Goal: Information Seeking & Learning: Find specific fact

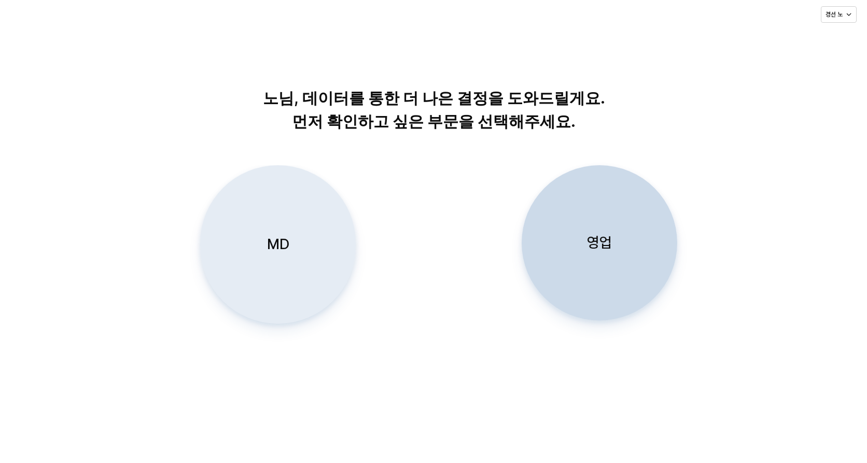
click at [274, 261] on div "MD" at bounding box center [278, 245] width 146 height 158
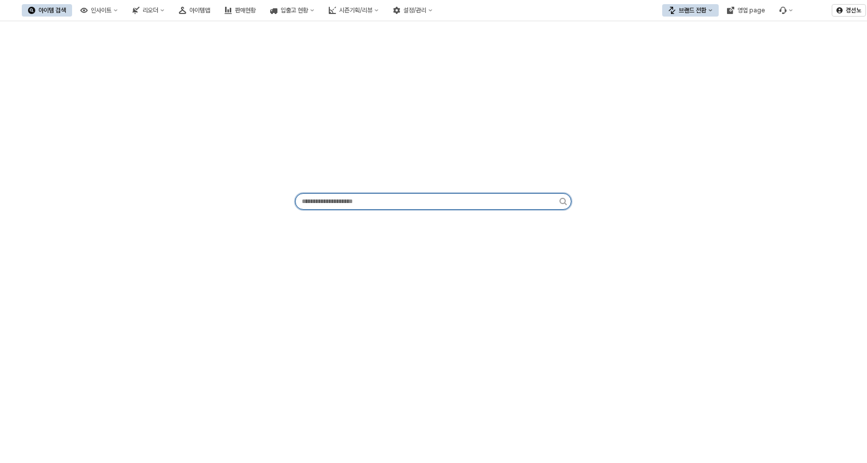
click at [422, 197] on input "App Frame" at bounding box center [427, 202] width 264 height 16
paste input "*********"
type input "*********"
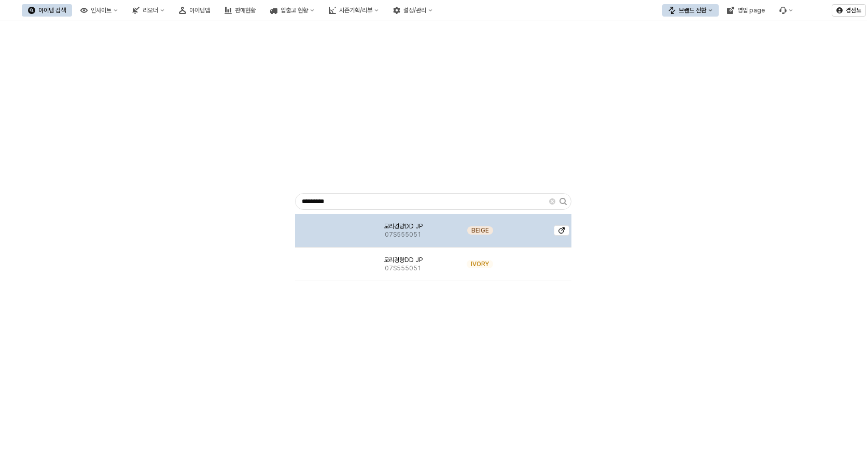
click at [328, 227] on img "App Frame" at bounding box center [328, 227] width 0 height 0
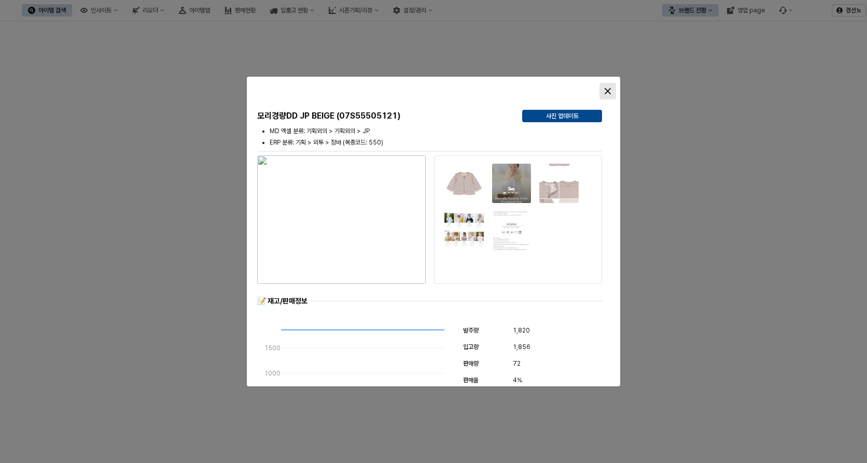
click at [605, 93] on icon "Close" at bounding box center [607, 91] width 6 height 6
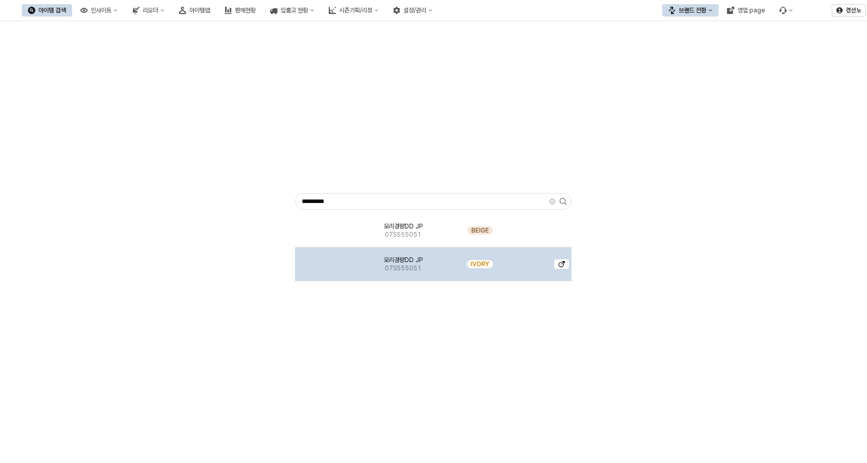
click at [328, 260] on img "App Frame" at bounding box center [328, 260] width 0 height 0
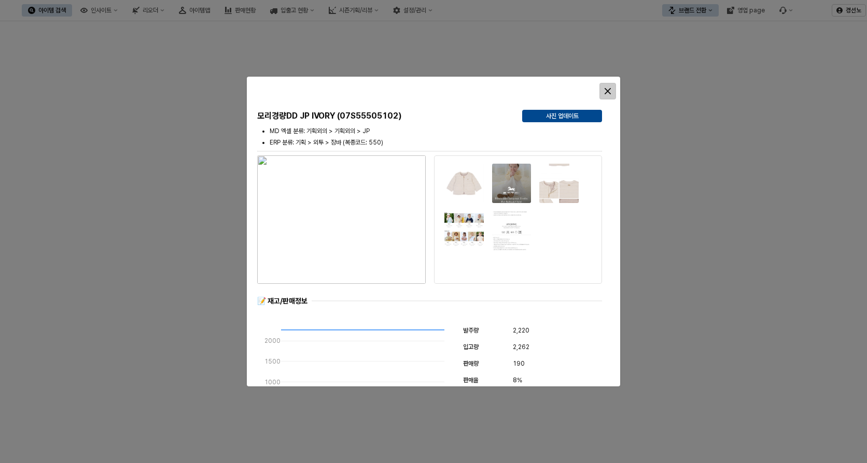
click at [609, 91] on icon "Close" at bounding box center [607, 91] width 6 height 6
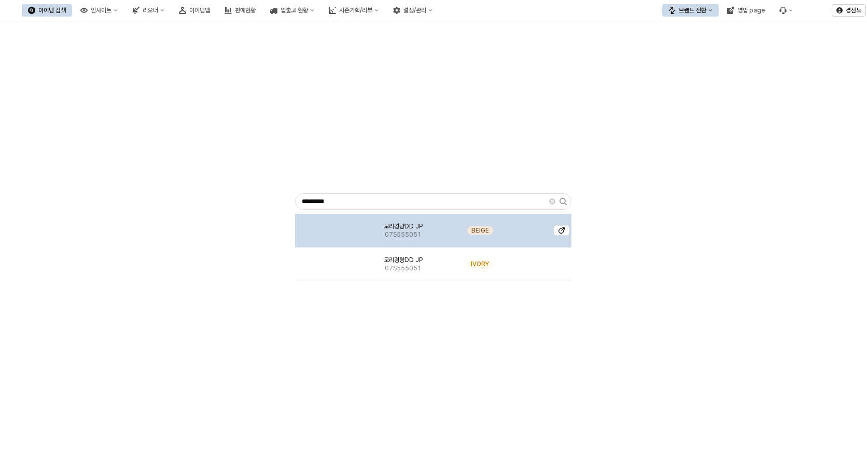
click at [346, 238] on div "App Frame" at bounding box center [328, 231] width 66 height 34
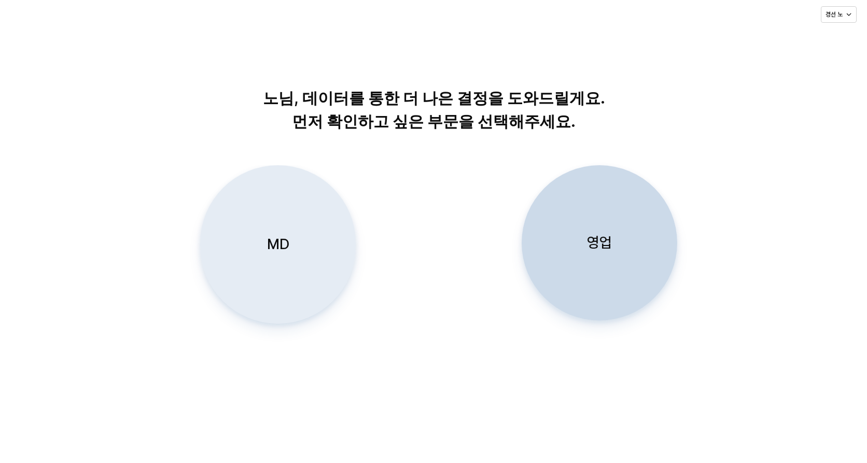
click at [313, 250] on div "MD" at bounding box center [278, 245] width 146 height 158
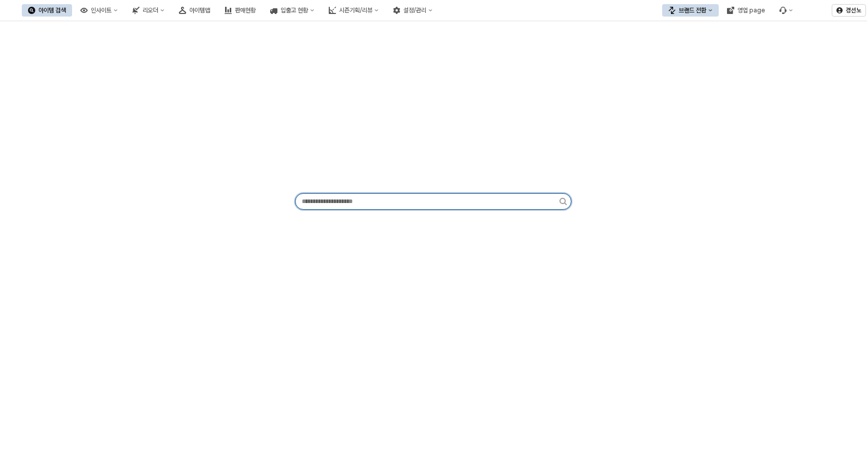
click at [473, 204] on input "App Frame" at bounding box center [427, 202] width 264 height 16
paste input "*********"
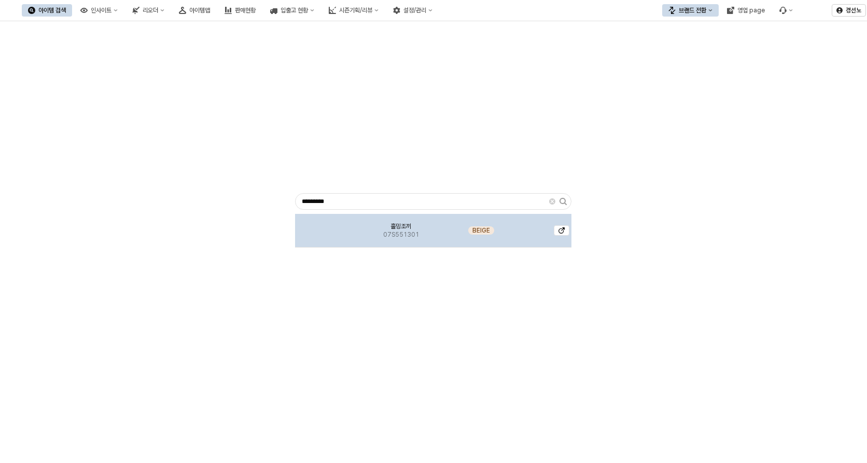
click at [327, 227] on img "App Frame" at bounding box center [327, 227] width 0 height 0
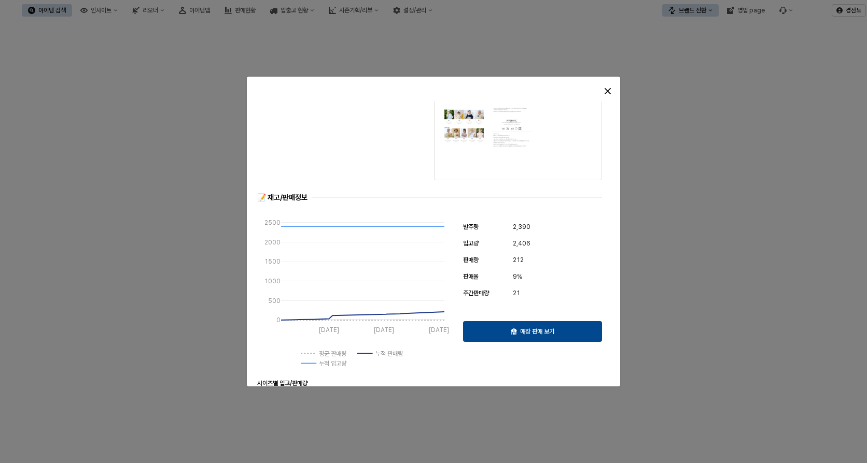
scroll to position [363, 0]
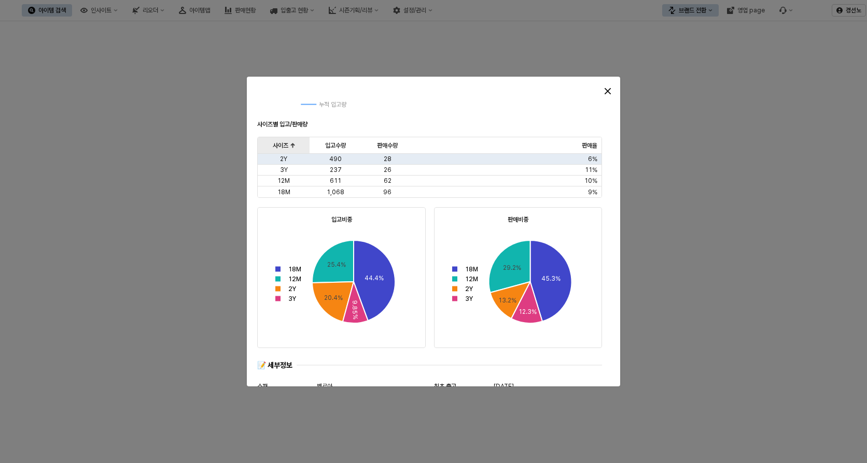
click at [282, 143] on div "사이즈 사이즈" at bounding box center [284, 145] width 52 height 17
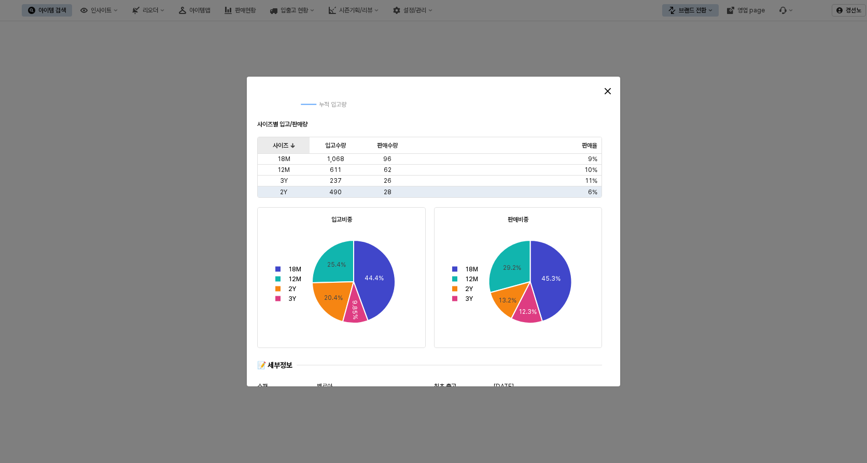
click at [282, 143] on div "사이즈 사이즈" at bounding box center [284, 145] width 52 height 17
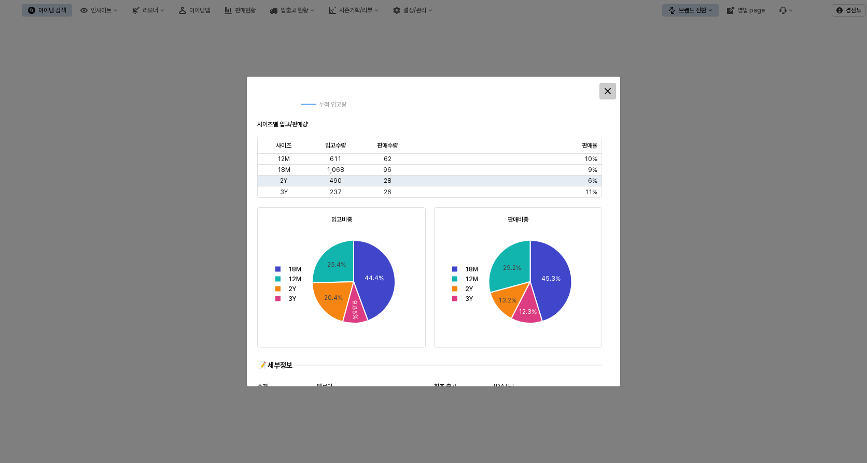
click at [607, 94] on icon "Close" at bounding box center [607, 91] width 6 height 6
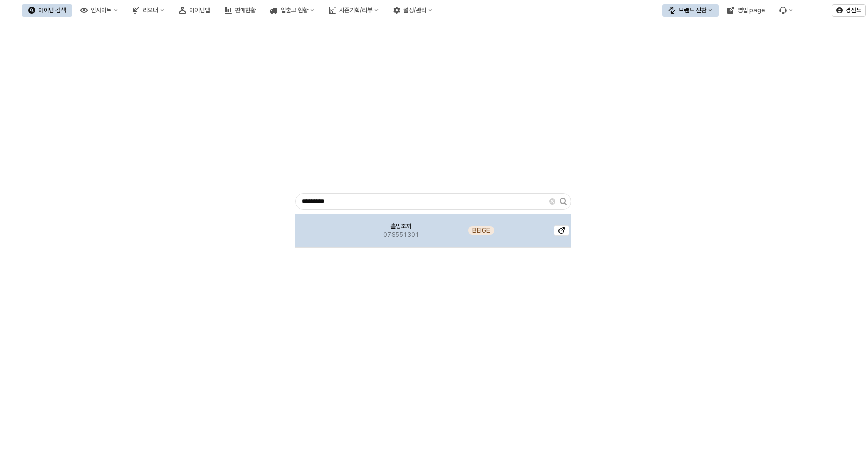
click at [327, 227] on img "App Frame" at bounding box center [327, 227] width 0 height 0
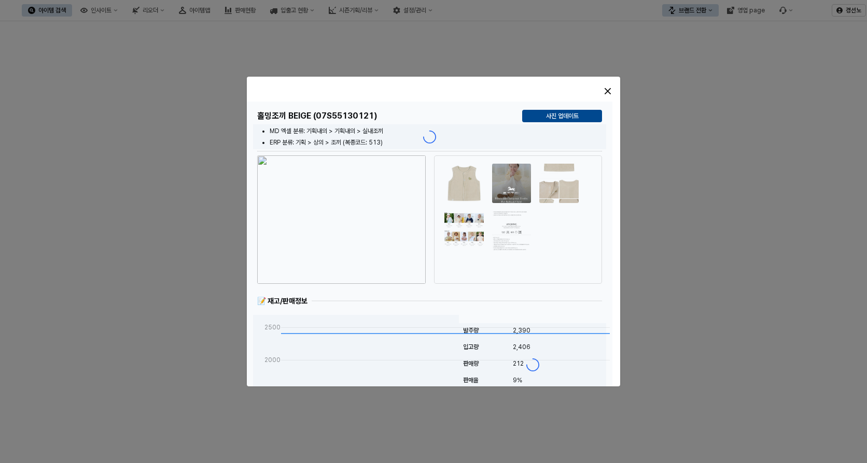
click at [327, 233] on img "button" at bounding box center [341, 219] width 168 height 129
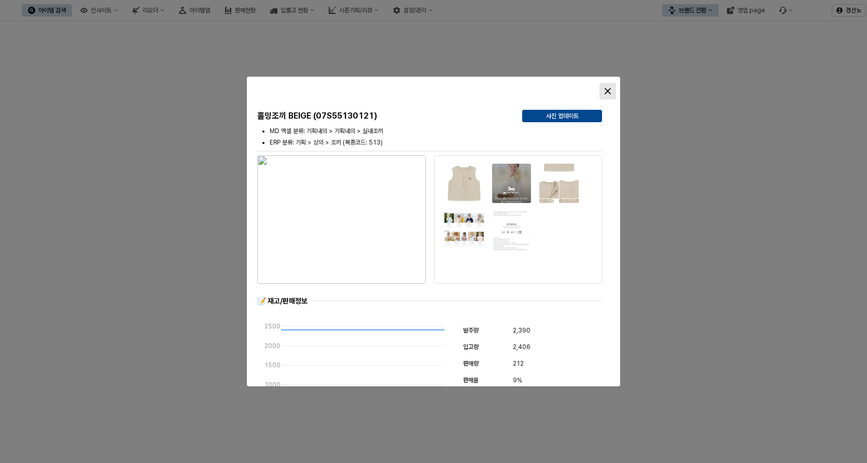
click at [613, 89] on div "Close" at bounding box center [608, 91] width 16 height 16
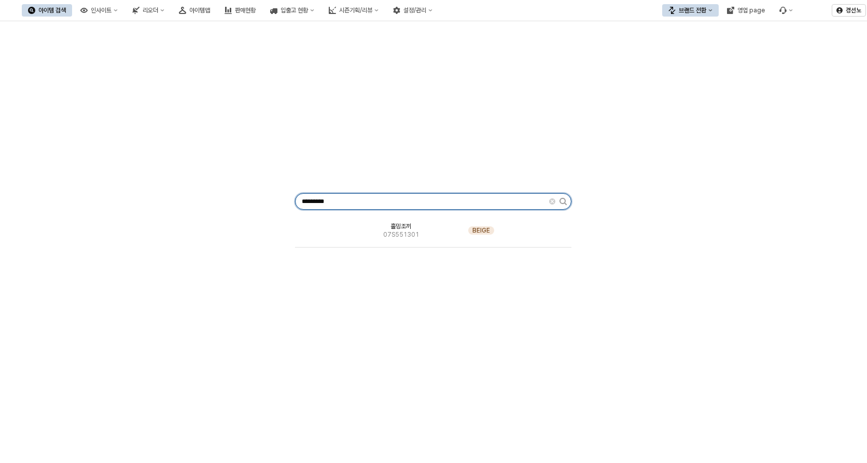
drag, startPoint x: 443, startPoint y: 208, endPoint x: 0, endPoint y: 169, distance: 444.9
click at [0, 171] on html "Skip to main content 아이템 검색 인사이트 리오더 아이템맵 판매현황 입출고 현황 시즌기획/리뷰 설정/관리 브랜드 전환 영업 p…" at bounding box center [433, 231] width 867 height 463
paste input "App Frame"
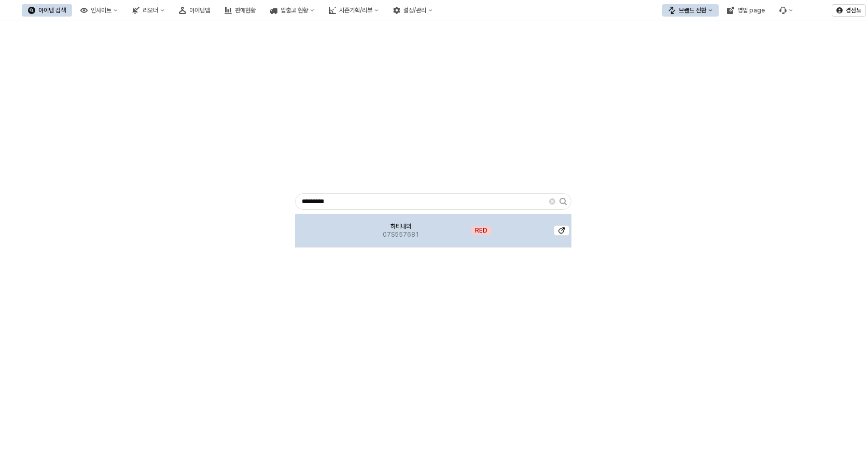
click at [327, 227] on img "App Frame" at bounding box center [327, 227] width 0 height 0
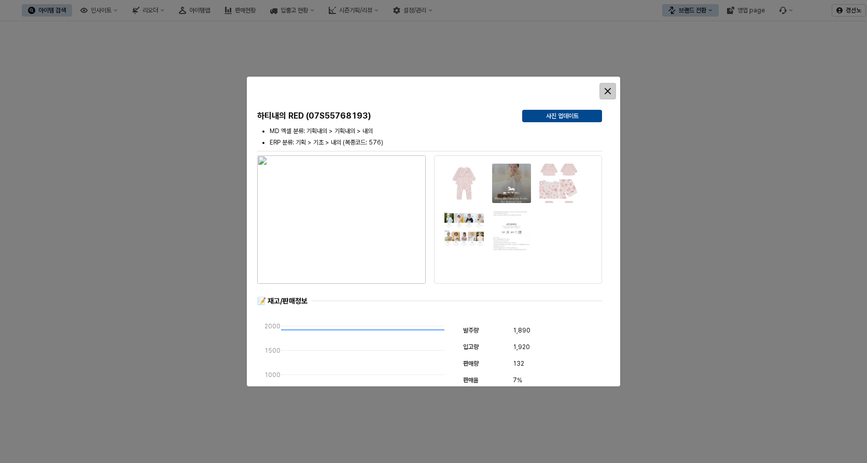
click at [607, 91] on icon "Close" at bounding box center [607, 91] width 6 height 6
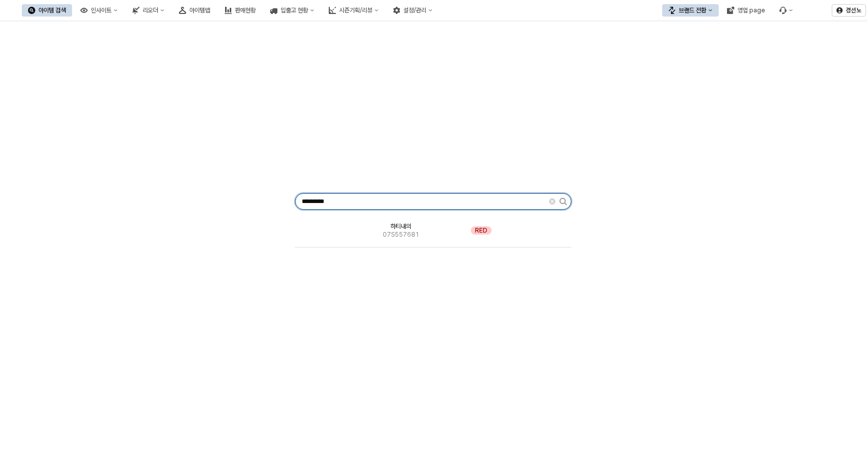
drag, startPoint x: 372, startPoint y: 198, endPoint x: 39, endPoint y: 180, distance: 332.7
click at [43, 180] on div "********* 하티내의 07S557681 RED" at bounding box center [433, 199] width 854 height 348
paste input "App Frame"
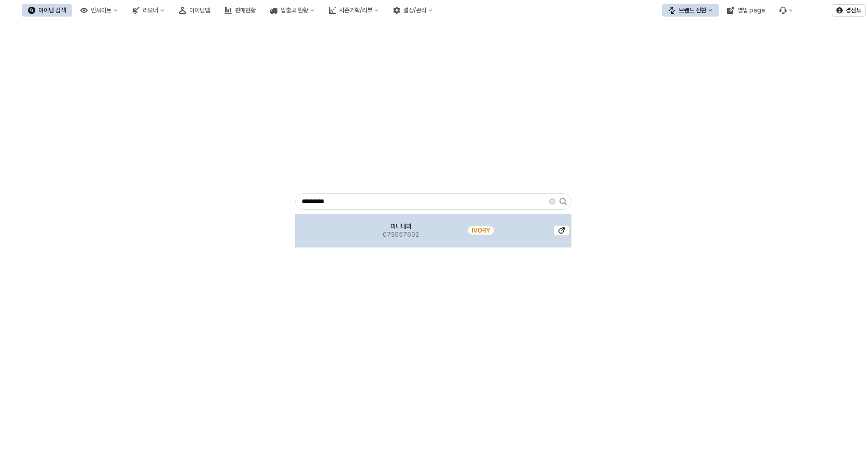
click at [327, 227] on img "App Frame" at bounding box center [327, 227] width 0 height 0
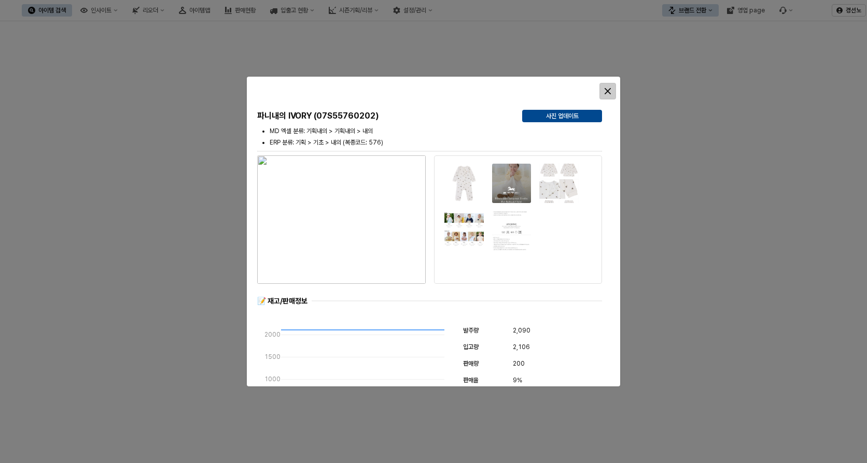
click at [606, 93] on icon "Close" at bounding box center [607, 91] width 6 height 6
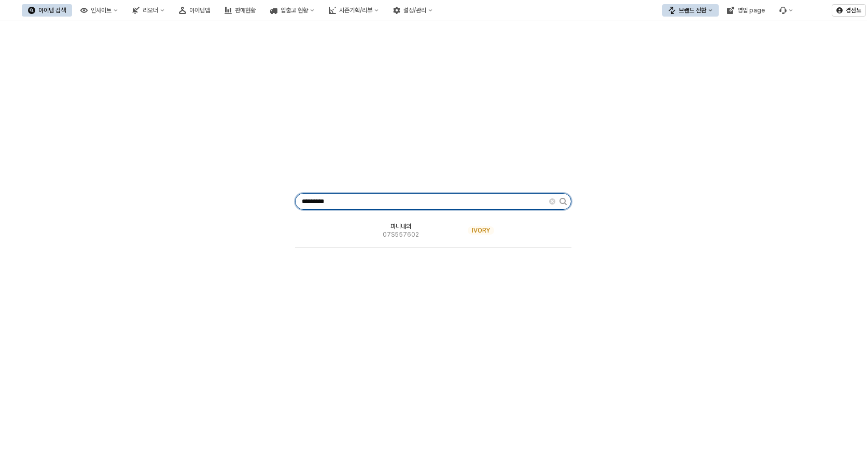
drag, startPoint x: 360, startPoint y: 201, endPoint x: 153, endPoint y: 193, distance: 206.4
click at [160, 193] on div "********* 파니내의 07S557602 IVORY" at bounding box center [433, 199] width 854 height 348
paste input "App Frame"
type input "*********"
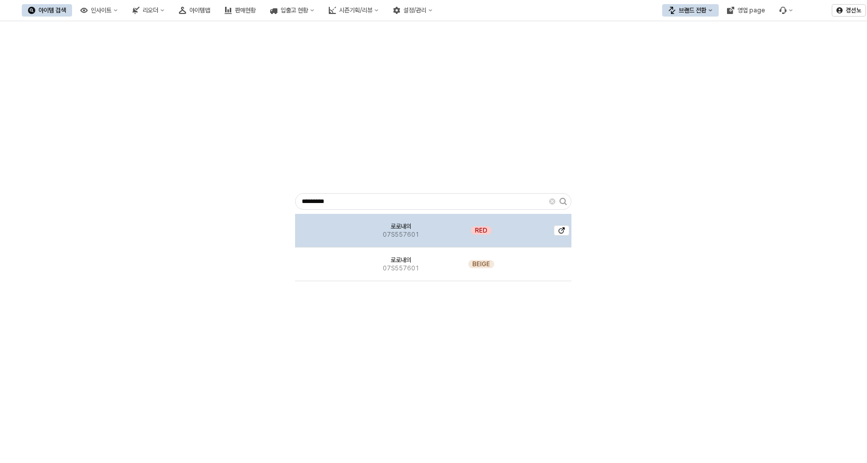
click at [397, 231] on span "07S557601" at bounding box center [401, 235] width 36 height 8
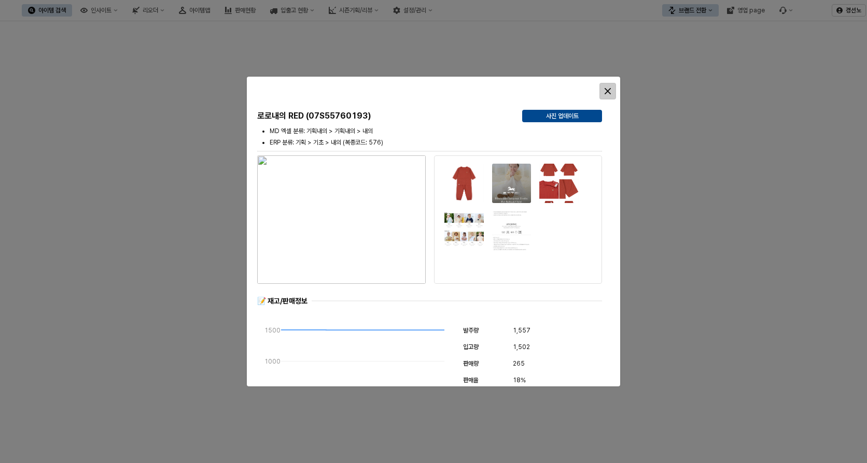
click at [607, 93] on icon "Close" at bounding box center [607, 91] width 6 height 6
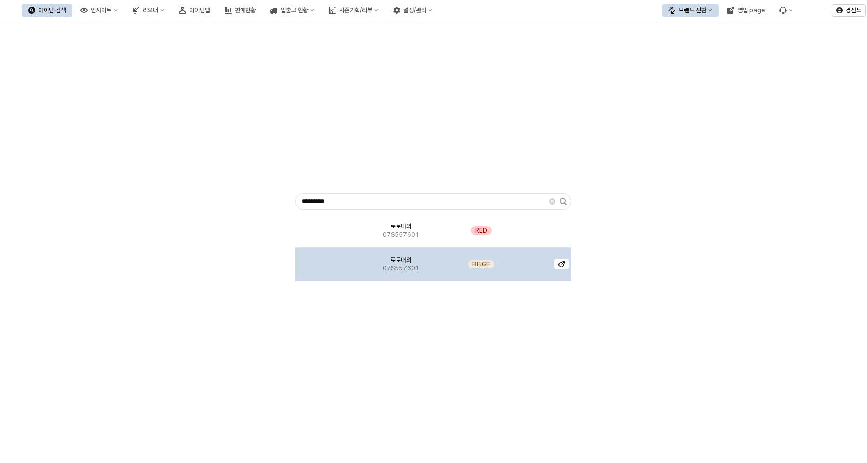
click at [327, 260] on img "App Frame" at bounding box center [327, 260] width 0 height 0
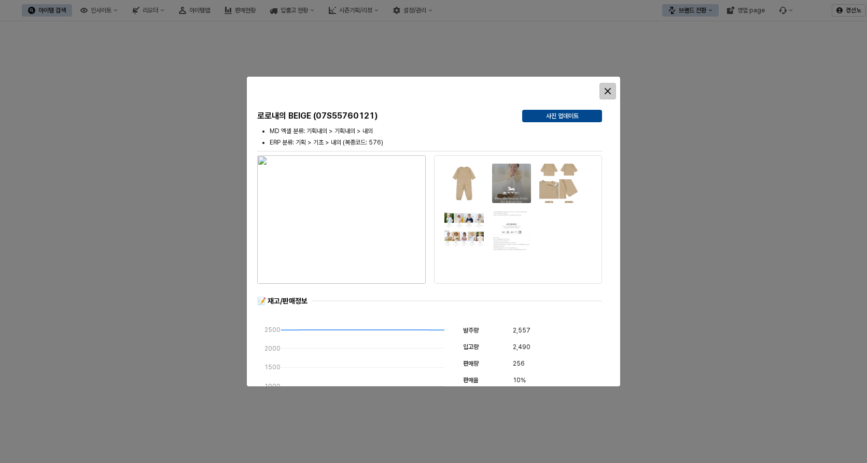
click at [605, 87] on div "Close" at bounding box center [608, 91] width 16 height 16
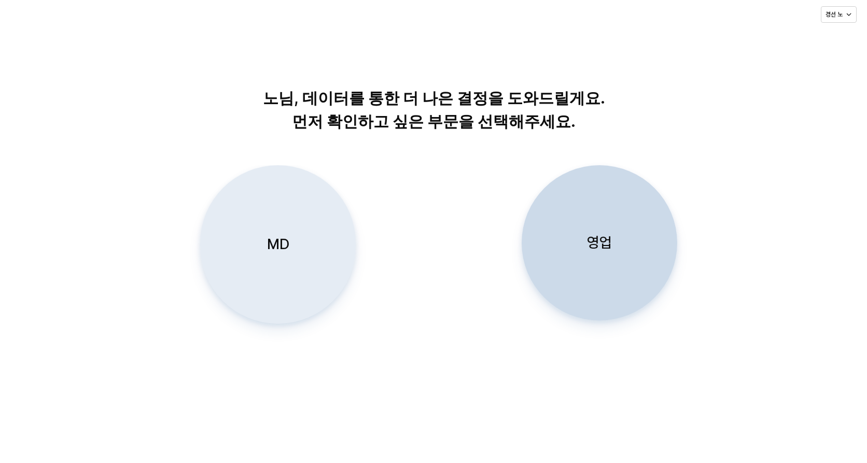
click at [273, 260] on div "MD" at bounding box center [278, 245] width 146 height 158
click at [294, 265] on div "MD" at bounding box center [278, 245] width 146 height 158
click at [274, 254] on div "MD" at bounding box center [278, 245] width 146 height 158
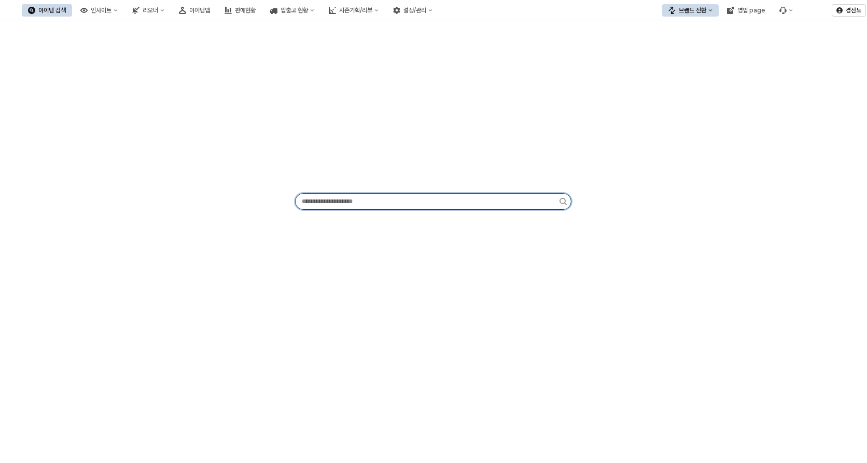
click at [411, 199] on input "App Frame" at bounding box center [427, 202] width 264 height 16
paste input "*********"
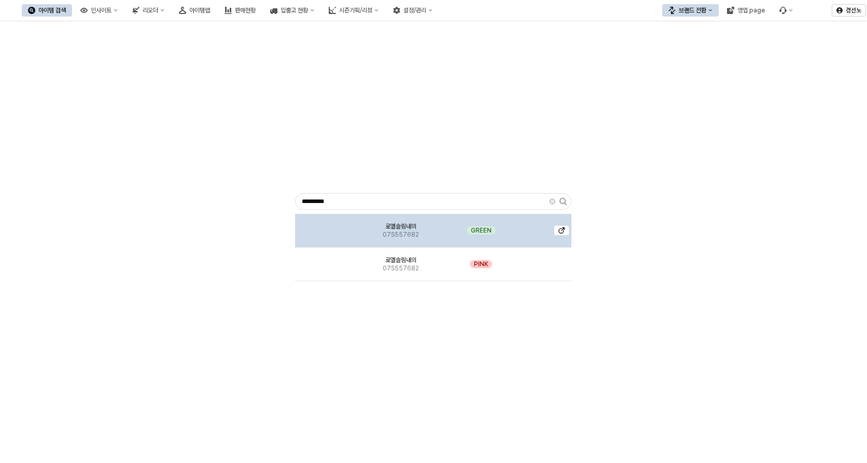
click at [327, 227] on img "App Frame" at bounding box center [327, 227] width 0 height 0
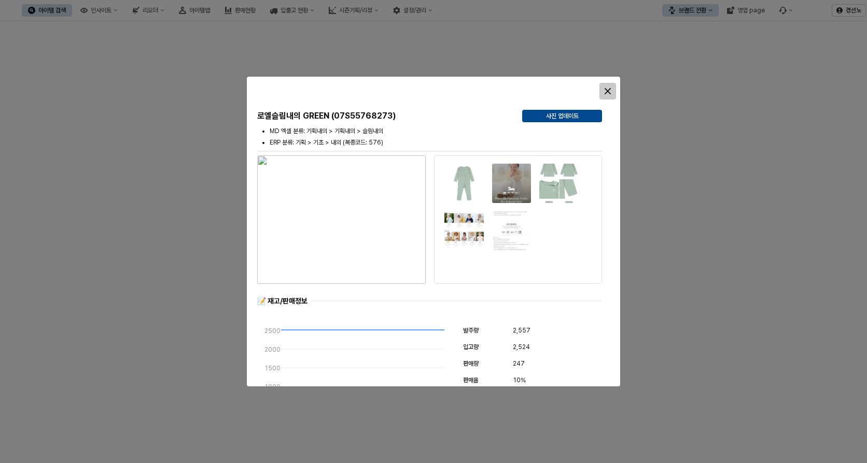
click at [613, 88] on div "Close" at bounding box center [608, 91] width 16 height 16
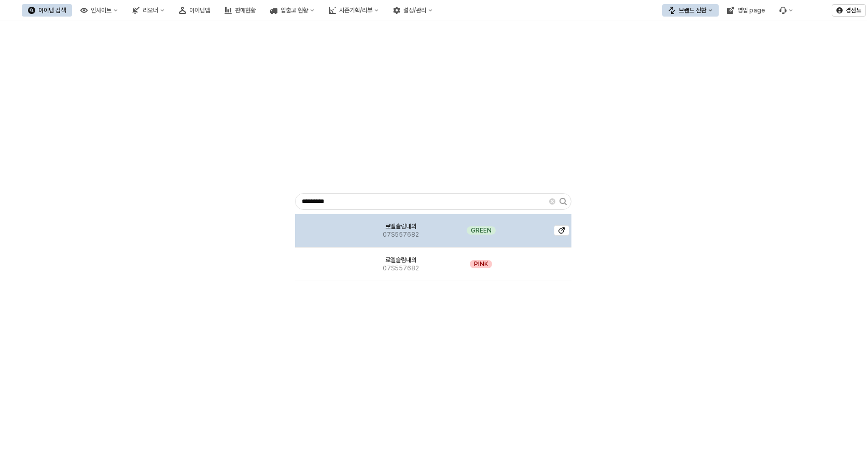
click at [327, 227] on img "App Frame" at bounding box center [327, 227] width 0 height 0
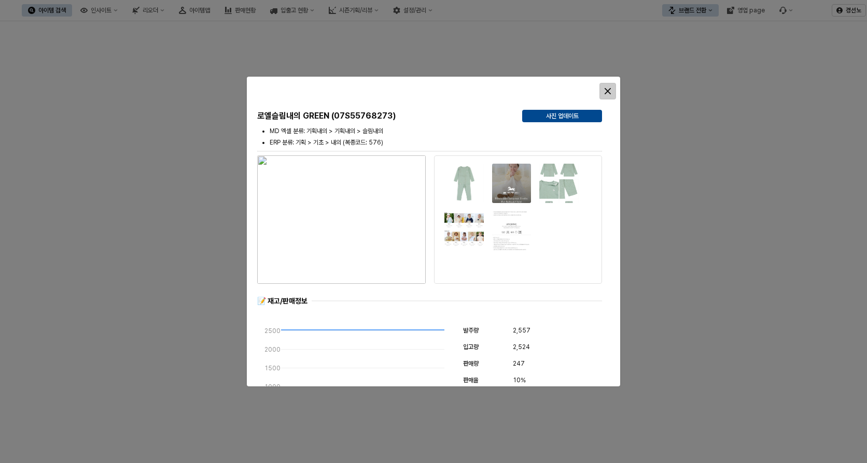
click at [605, 86] on div "Close" at bounding box center [608, 91] width 16 height 16
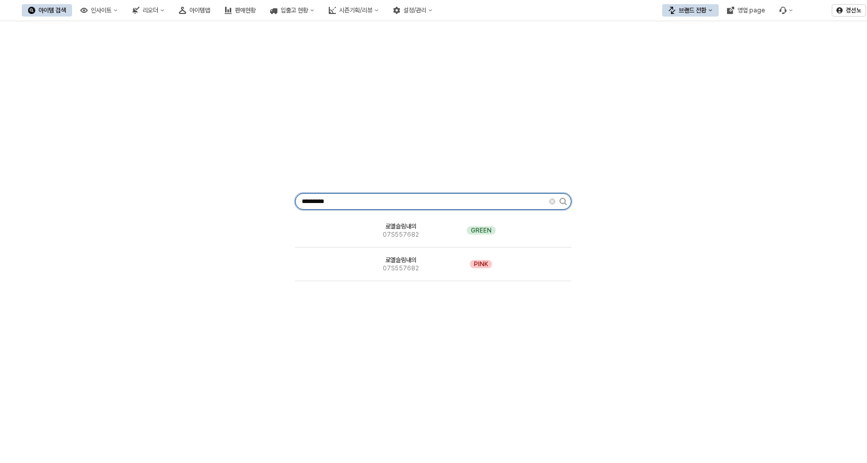
drag, startPoint x: 311, startPoint y: 202, endPoint x: 101, endPoint y: 186, distance: 210.5
click at [109, 188] on div "********* 로엘슬림내의 07S557682 GREEN 로엘슬림내의 07S557682 PINK" at bounding box center [433, 199] width 854 height 348
paste input "App Frame"
type input "*********"
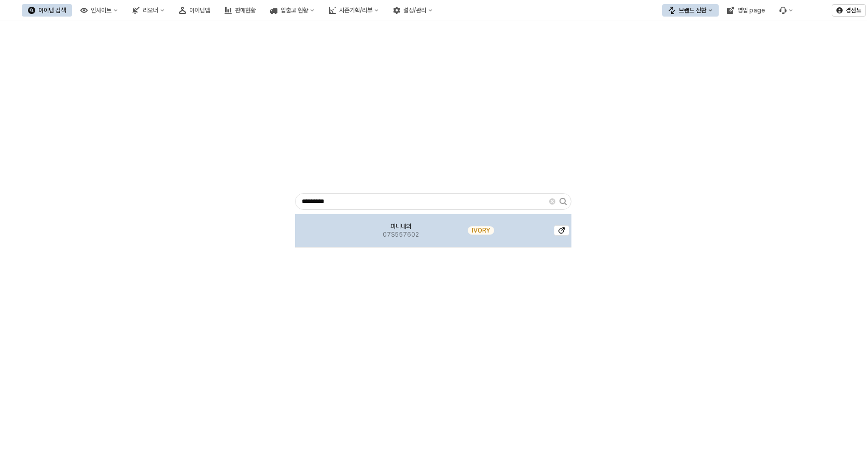
click at [327, 227] on img "App Frame" at bounding box center [327, 227] width 0 height 0
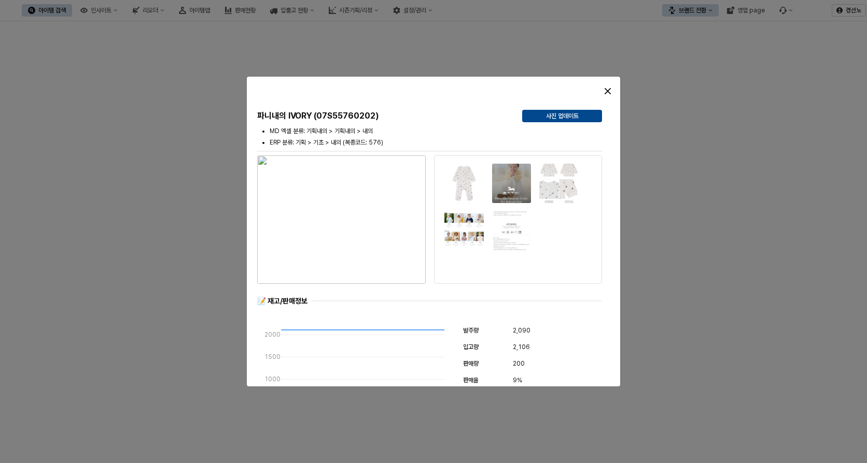
click at [350, 234] on img "button" at bounding box center [341, 219] width 168 height 129
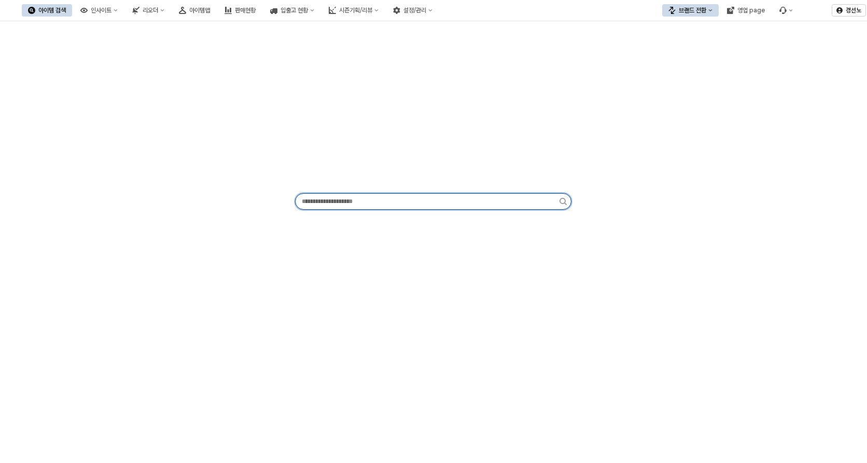
click at [352, 201] on input "App Frame" at bounding box center [427, 202] width 264 height 16
paste input "*********"
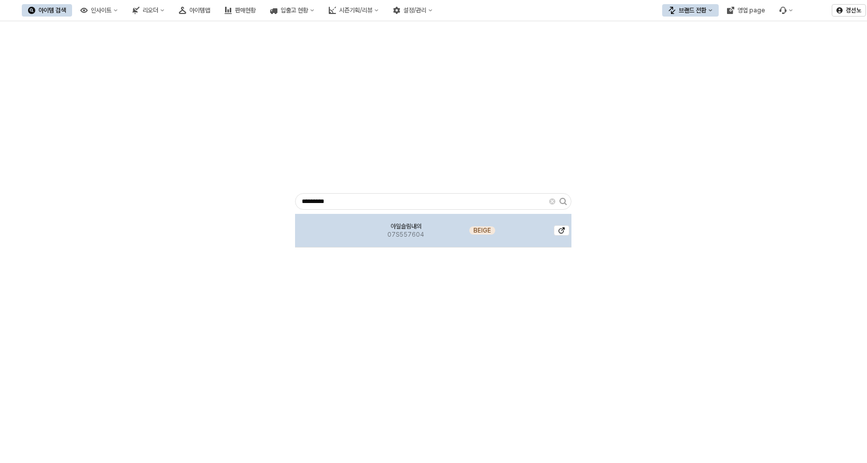
click at [328, 227] on img "App Frame" at bounding box center [328, 227] width 0 height 0
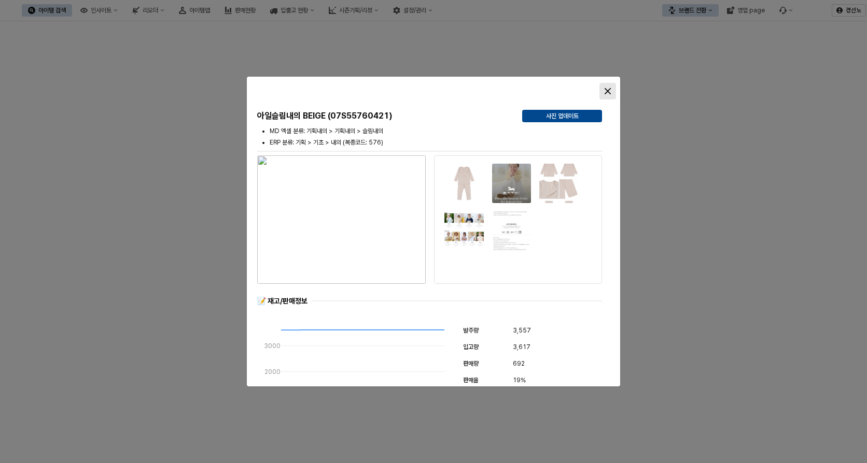
click at [612, 88] on div "Close" at bounding box center [608, 91] width 16 height 16
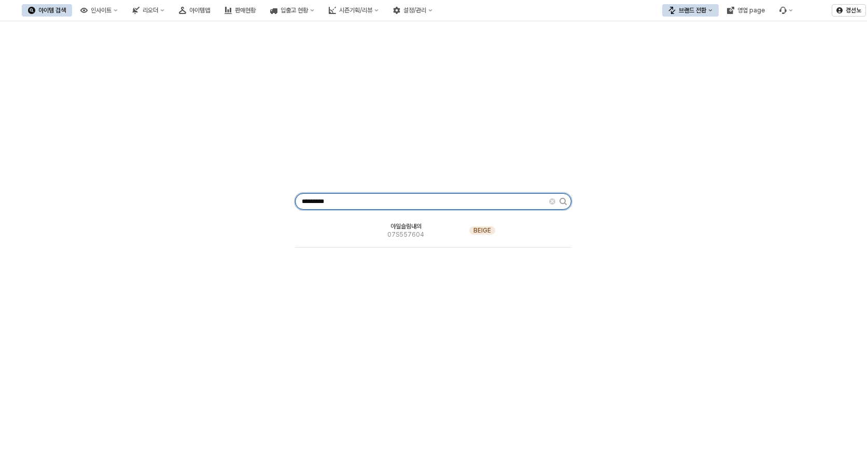
drag, startPoint x: 396, startPoint y: 196, endPoint x: 143, endPoint y: 185, distance: 253.7
click at [149, 186] on div "********* 아일슬림내의 07S557604 BEIGE" at bounding box center [433, 199] width 854 height 348
paste input "App Frame"
type input "*********"
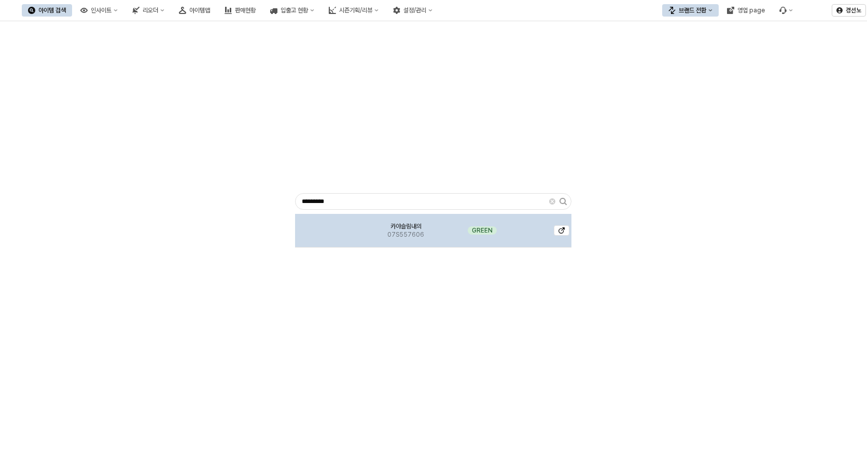
click at [328, 227] on img "App Frame" at bounding box center [328, 227] width 0 height 0
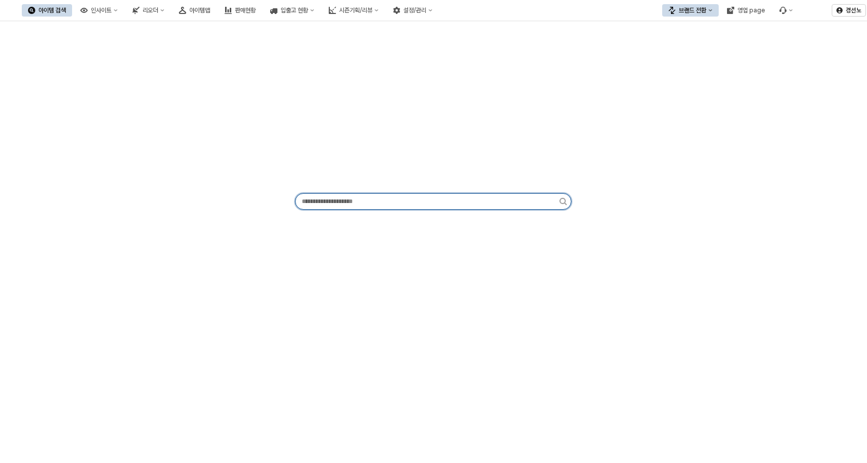
click at [417, 206] on input "App Frame" at bounding box center [427, 202] width 264 height 16
paste input "*********"
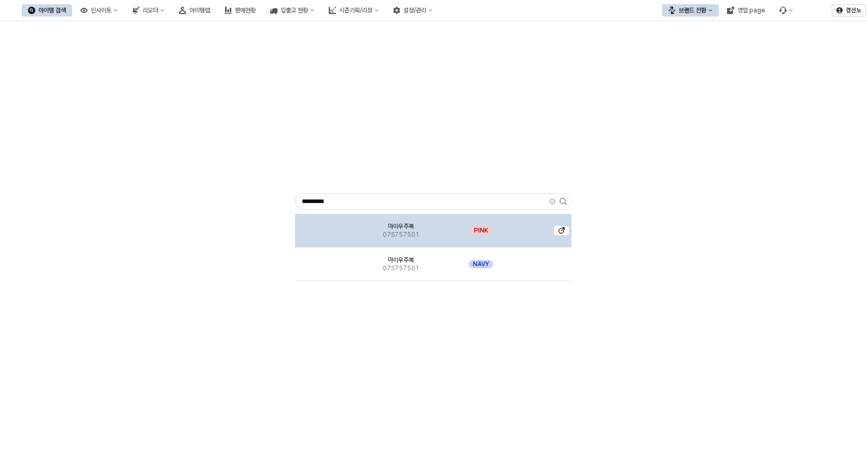
click at [392, 235] on span "07S757501" at bounding box center [401, 235] width 36 height 8
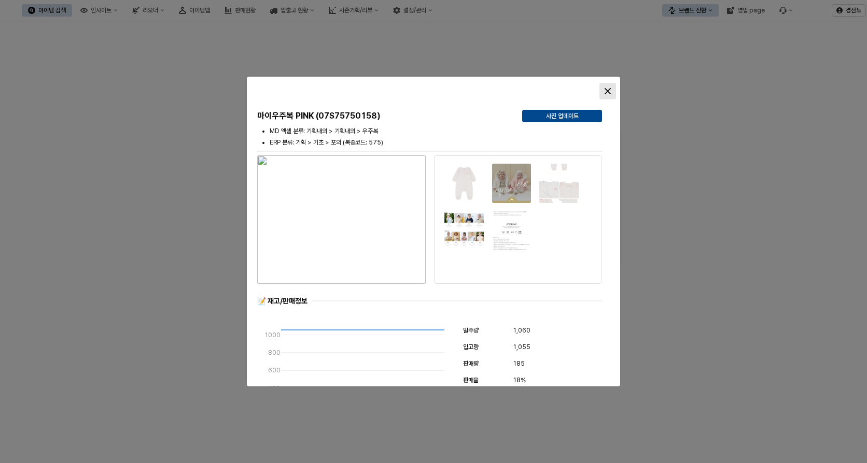
click at [589, 139] on div "마이우주복 PINK (07S75750158) 사진 업데이트 MD 엑셀 분류: 기획내의 > 기획내의 > 우주복 ERP 분류: 기획 > 기초 > …" at bounding box center [433, 232] width 373 height 310
click at [609, 93] on icon "Close" at bounding box center [607, 91] width 6 height 6
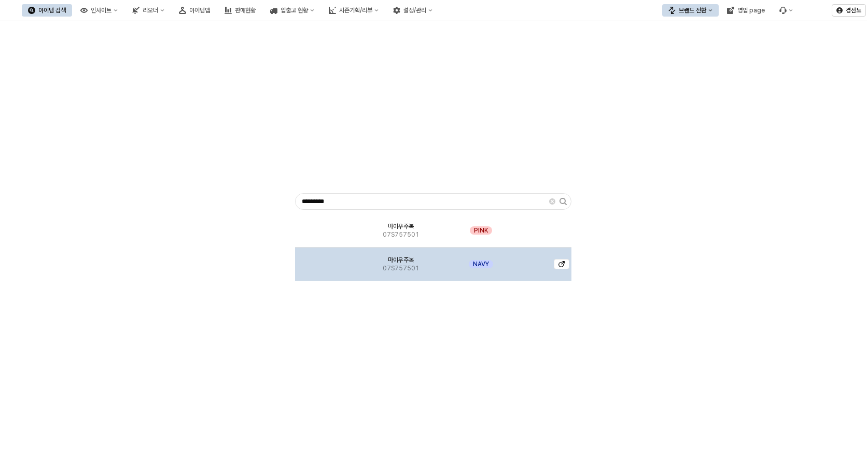
click at [379, 259] on div "마이우주복 07S757501" at bounding box center [401, 265] width 86 height 34
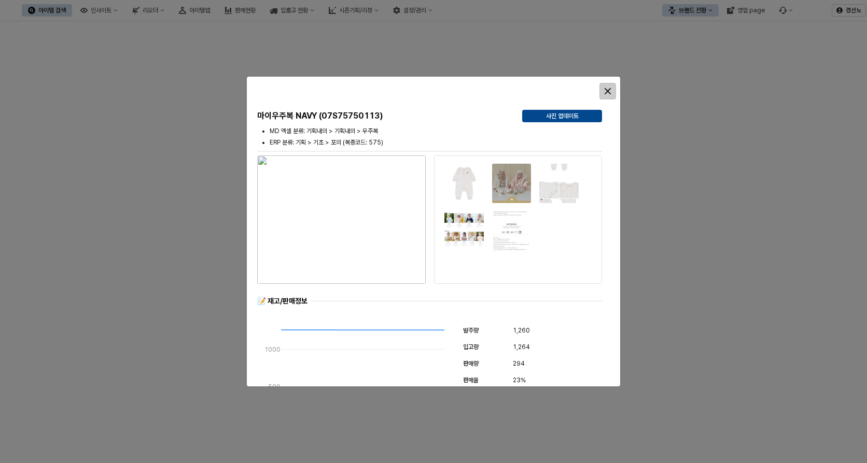
click at [606, 88] on div "Close" at bounding box center [608, 91] width 16 height 16
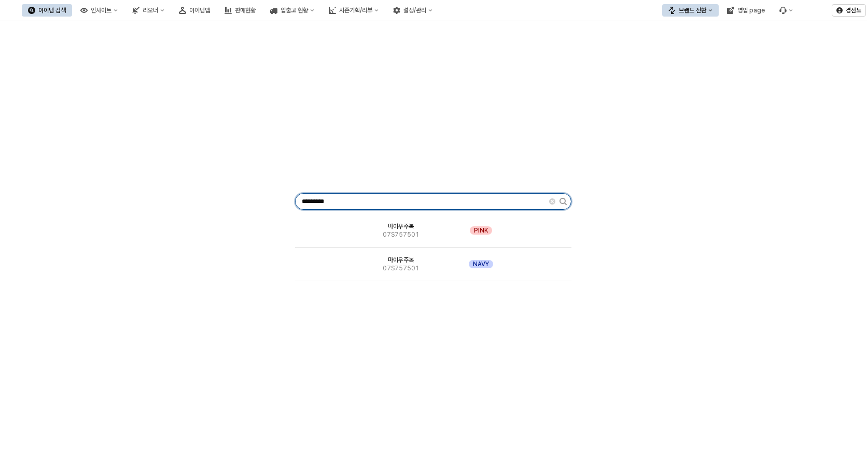
drag, startPoint x: 467, startPoint y: 201, endPoint x: 0, endPoint y: 152, distance: 469.5
click at [0, 153] on html "Skip to main content 아이템 검색 인사이트 리오더 아이템맵 판매현황 입출고 현황 시즌기획/리뷰 설정/관리 브랜드 전환 영업 p…" at bounding box center [433, 231] width 867 height 463
paste input "App Frame"
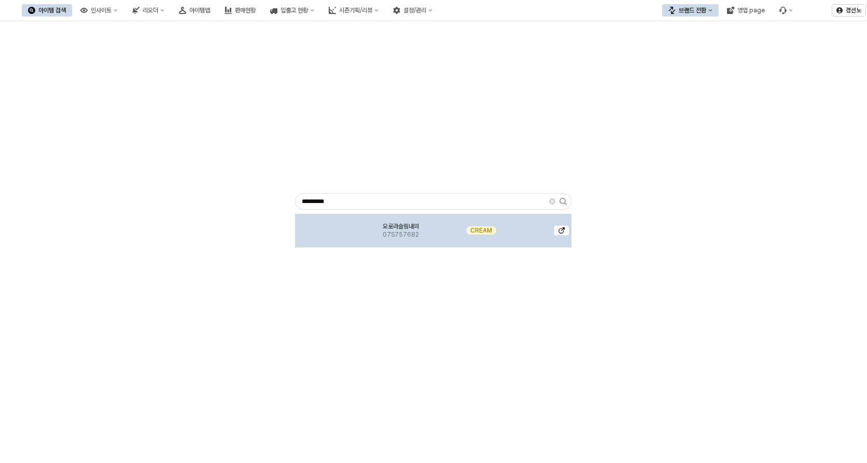
click at [344, 223] on div "App Frame" at bounding box center [326, 231] width 63 height 34
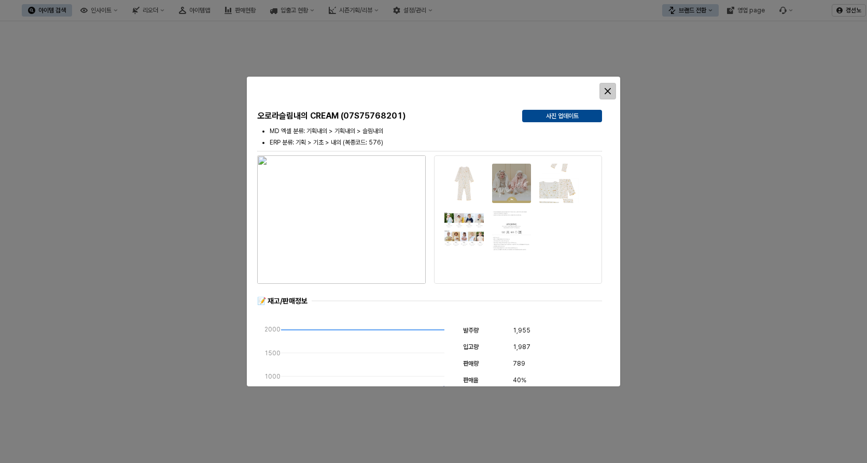
click at [610, 87] on div "Close" at bounding box center [608, 91] width 16 height 16
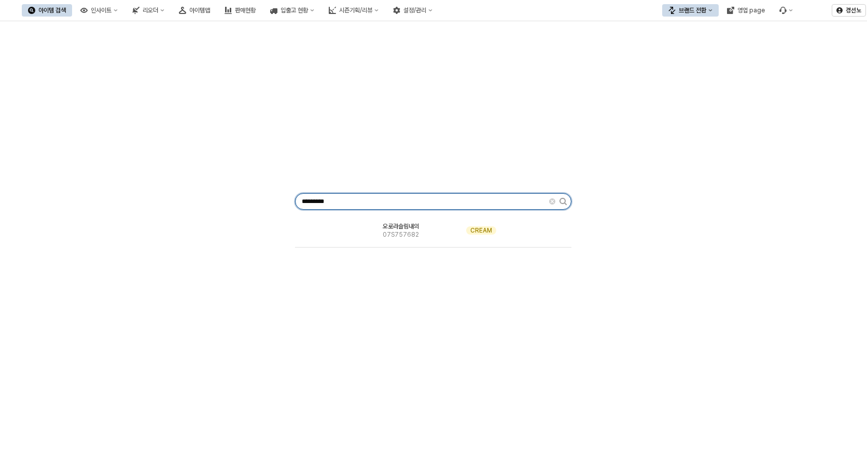
drag, startPoint x: 412, startPoint y: 196, endPoint x: 45, endPoint y: 174, distance: 367.7
click at [59, 177] on div "********* 오로라슬림내의 07S757682 CREAM" at bounding box center [433, 199] width 854 height 348
paste input "App Frame"
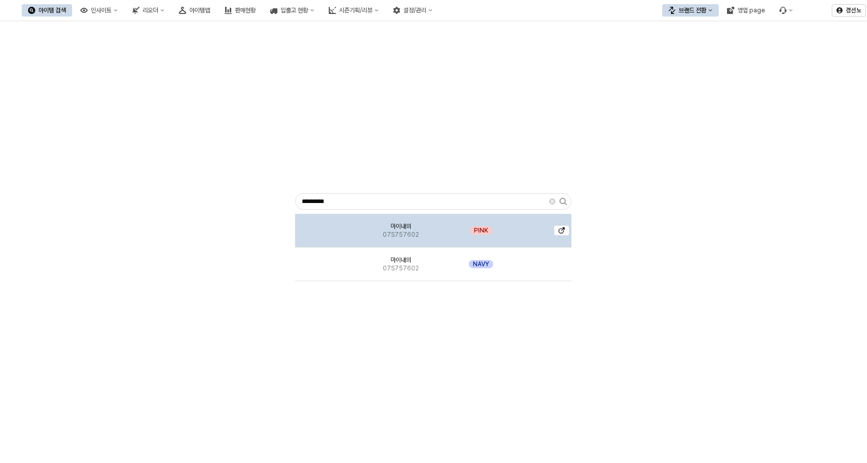
click at [327, 227] on img "App Frame" at bounding box center [327, 227] width 0 height 0
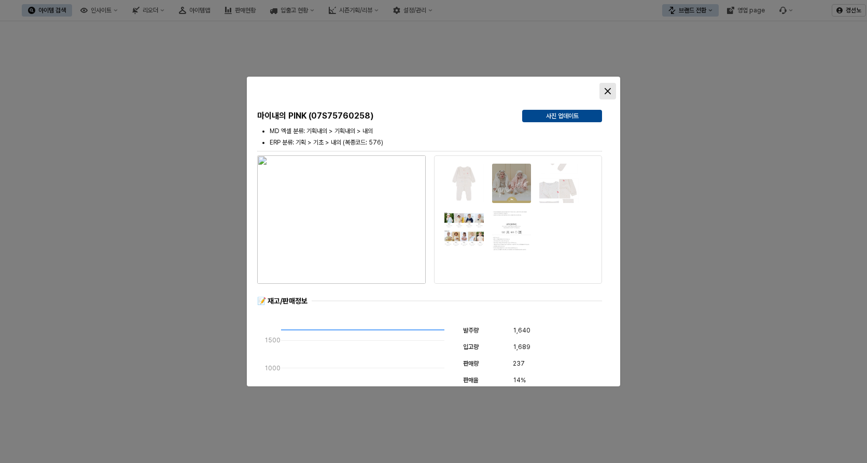
click at [609, 94] on div "Close" at bounding box center [608, 91] width 16 height 16
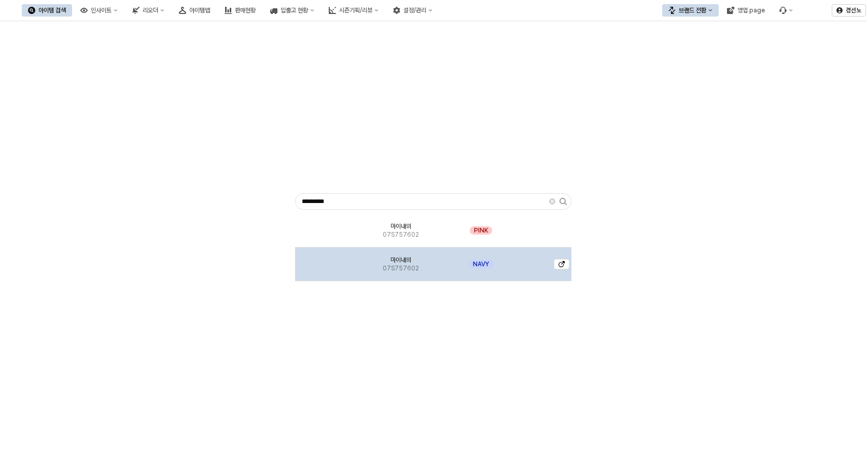
click at [327, 260] on img "App Frame" at bounding box center [327, 260] width 0 height 0
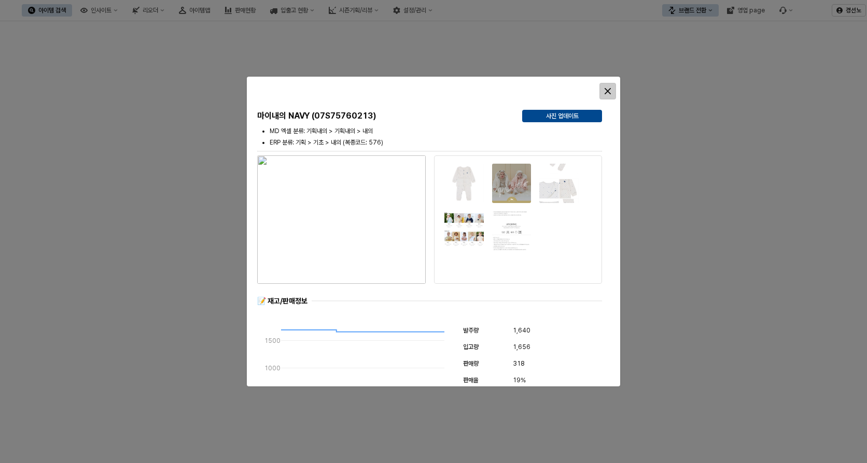
click at [607, 93] on icon "Close" at bounding box center [607, 91] width 6 height 6
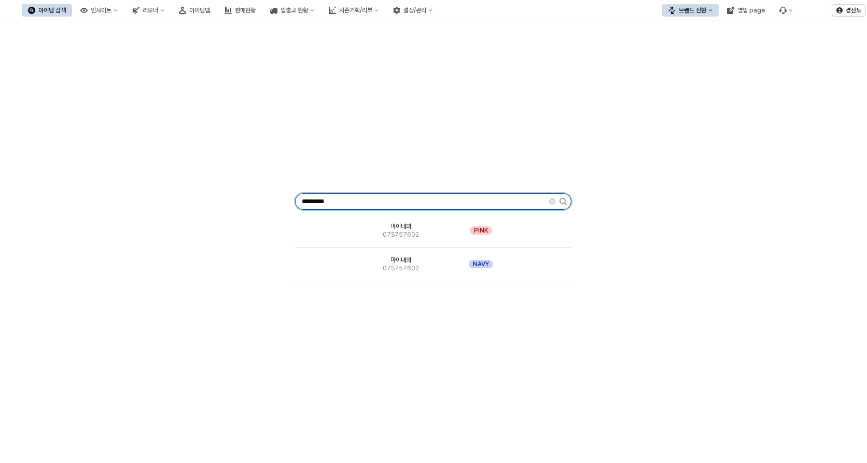
drag, startPoint x: 397, startPoint y: 197, endPoint x: 65, endPoint y: 195, distance: 331.2
click at [77, 196] on div "********* 마이내의 07S757602 PINK 마이내의 07S757602 NAVY" at bounding box center [433, 199] width 854 height 348
paste input "App Frame"
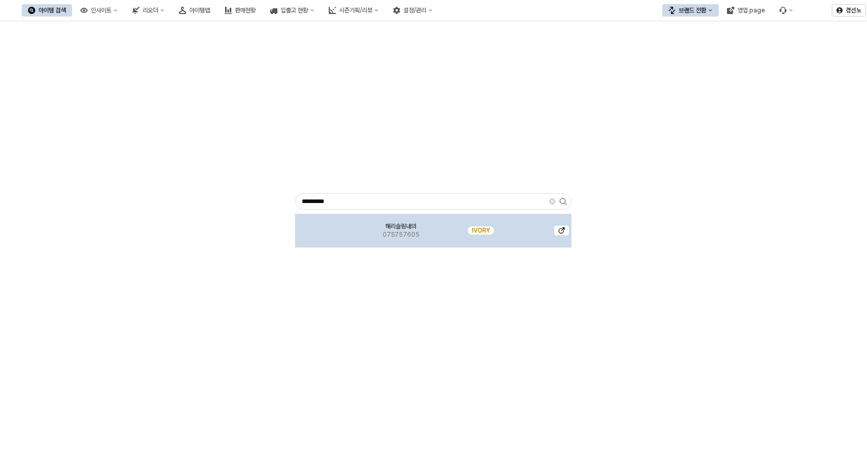
click at [327, 227] on img "App Frame" at bounding box center [327, 227] width 0 height 0
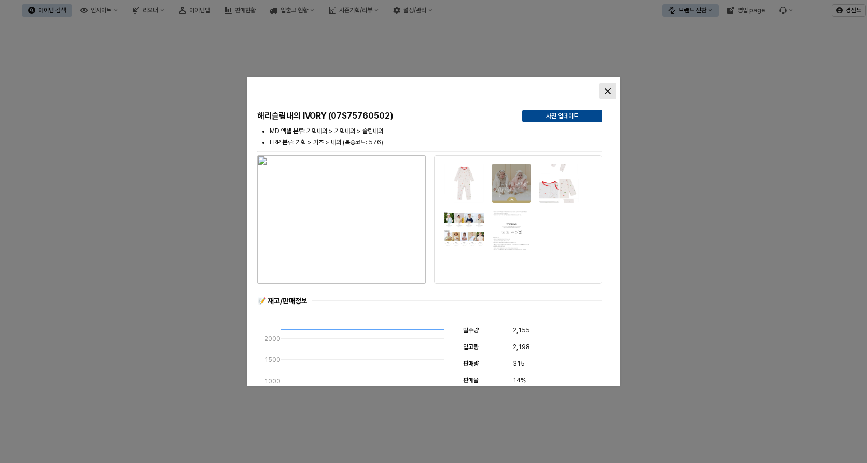
click at [611, 85] on div "Close" at bounding box center [608, 91] width 16 height 16
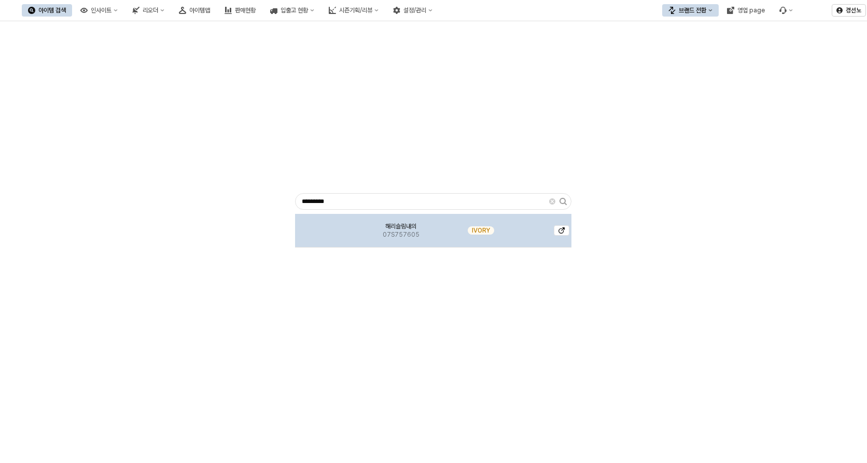
click at [327, 227] on img "App Frame" at bounding box center [327, 227] width 0 height 0
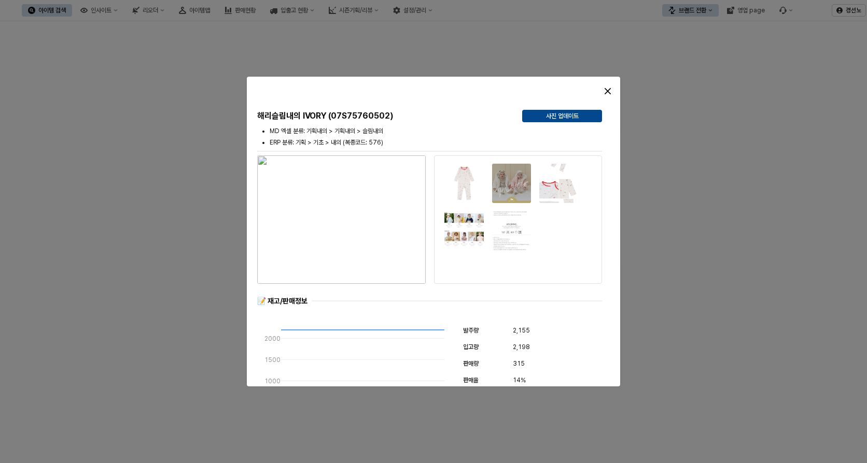
click at [866, 135] on div at bounding box center [433, 231] width 867 height 463
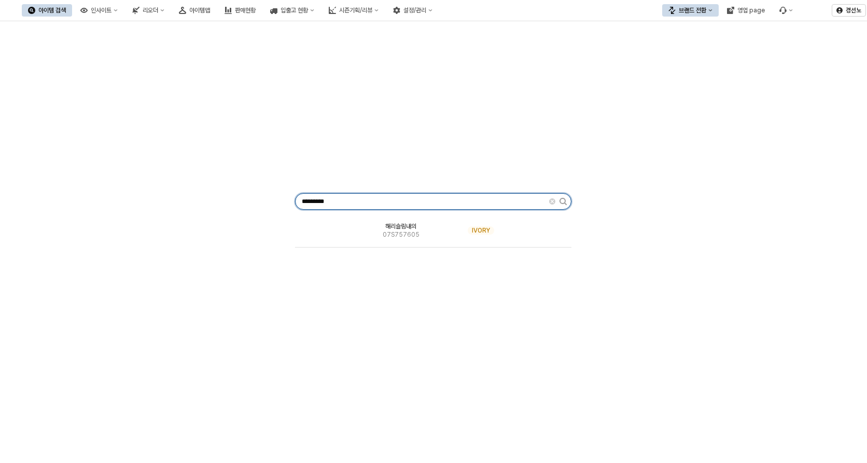
drag, startPoint x: 361, startPoint y: 197, endPoint x: 182, endPoint y: 201, distance: 179.4
click at [184, 201] on div "********* 해리슬림내의 07S757605 IVORY" at bounding box center [433, 199] width 854 height 348
paste input "App Frame"
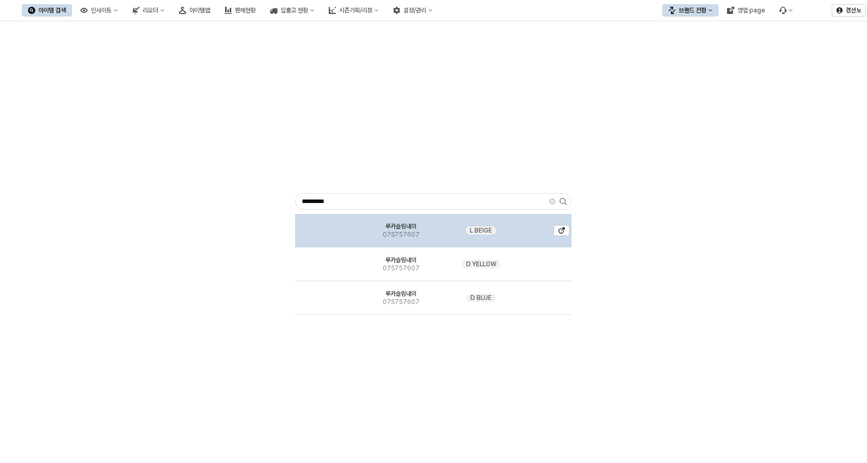
click at [386, 231] on span "07S757607" at bounding box center [401, 235] width 37 height 8
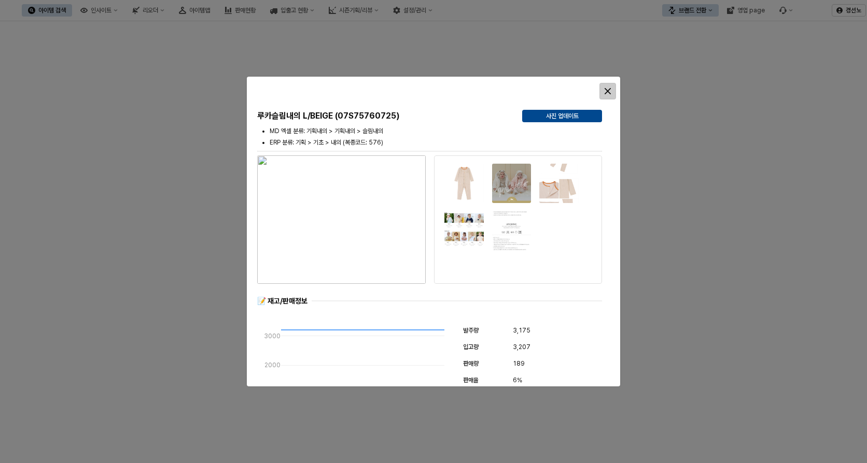
click at [605, 92] on icon "Close" at bounding box center [607, 91] width 6 height 6
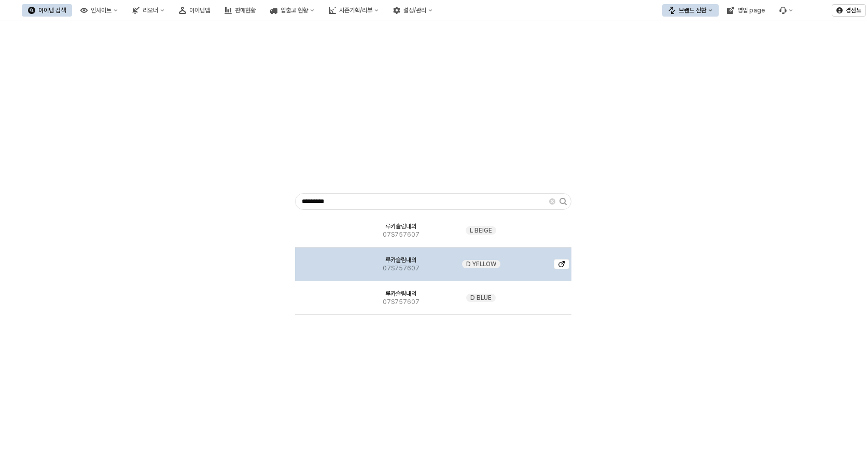
click at [327, 260] on img "App Frame" at bounding box center [327, 260] width 0 height 0
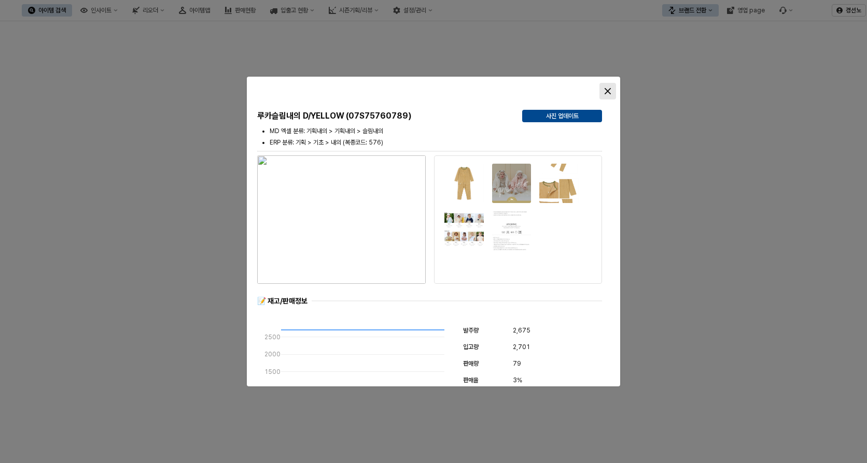
click at [606, 87] on div "Close" at bounding box center [608, 91] width 16 height 16
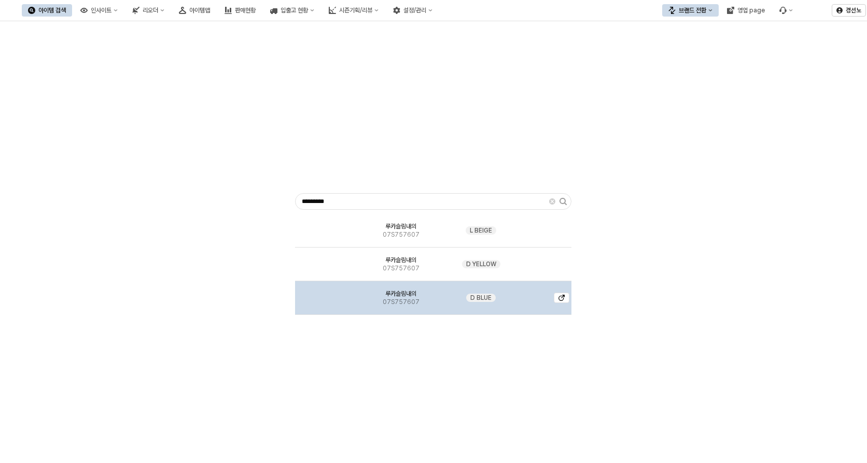
click at [327, 294] on img "App Frame" at bounding box center [327, 294] width 0 height 0
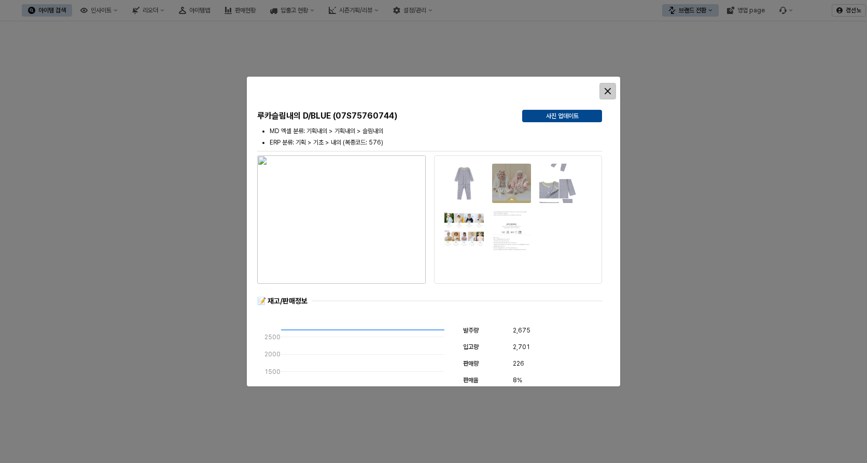
click at [607, 88] on div "Close" at bounding box center [608, 91] width 16 height 16
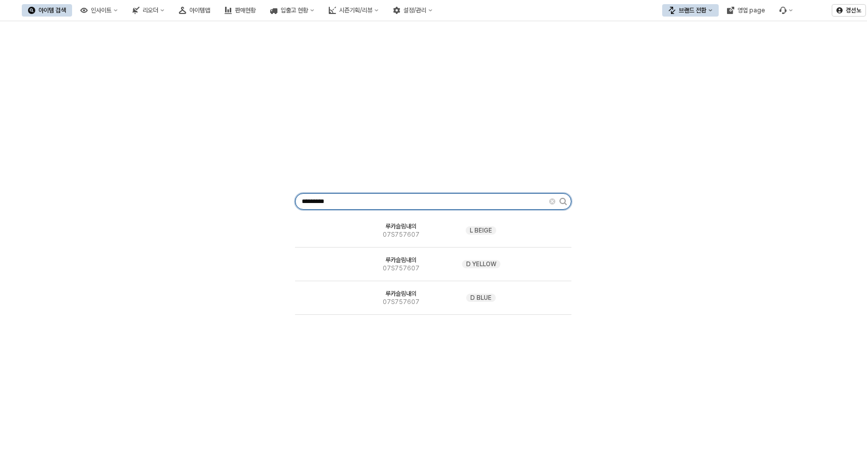
drag, startPoint x: 141, startPoint y: 191, endPoint x: 75, endPoint y: 183, distance: 66.8
click at [91, 187] on div "********* 루카슬림내의 07S757607 L BEIGE 루카슬림내의 07S757607 D YELLOW 루카슬림내의 07S757607 D…" at bounding box center [433, 199] width 854 height 348
paste input "App Frame"
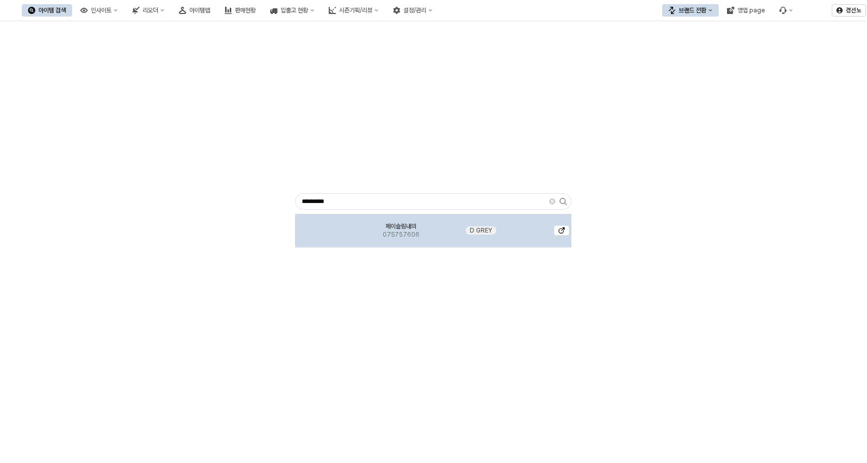
click at [327, 227] on img "App Frame" at bounding box center [327, 227] width 0 height 0
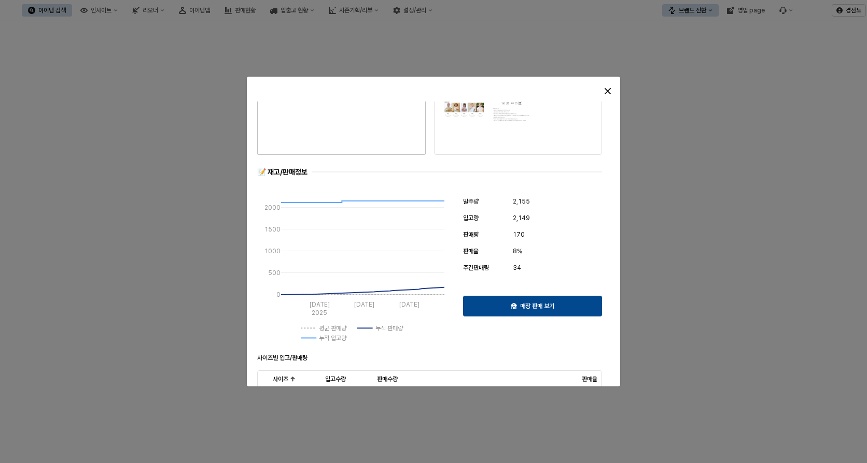
scroll to position [263, 0]
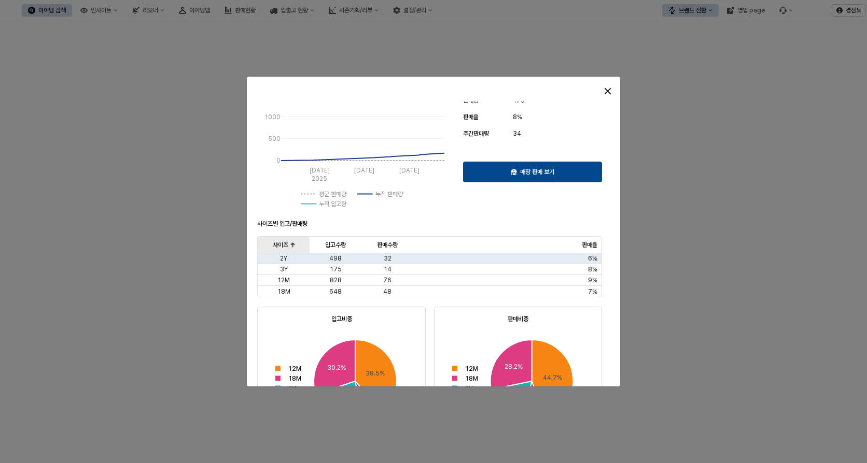
click at [281, 247] on div "사이즈 사이즈" at bounding box center [284, 245] width 52 height 17
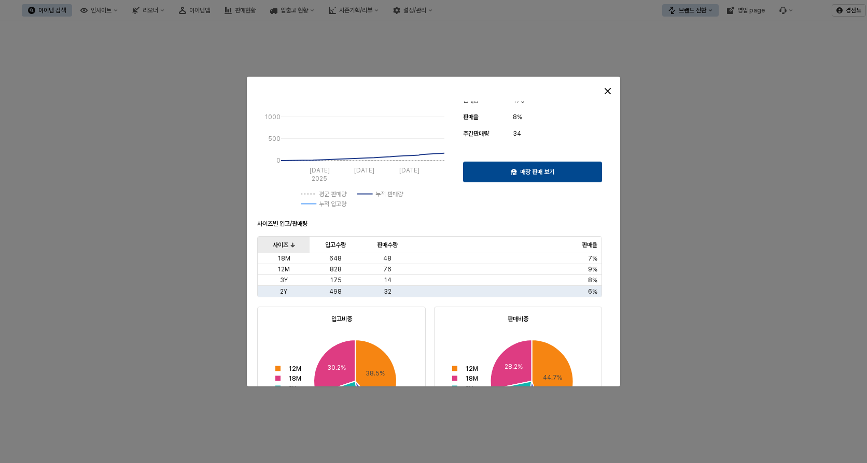
click at [281, 247] on div "사이즈 사이즈" at bounding box center [284, 245] width 52 height 17
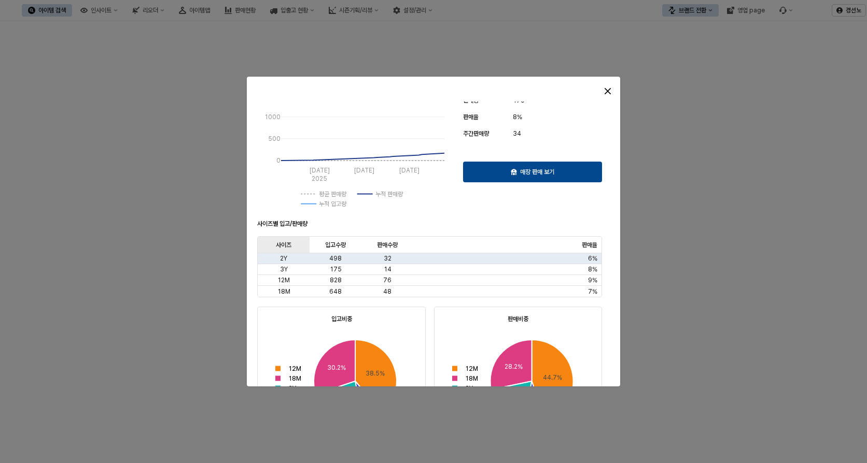
click at [285, 250] on div "사이즈 사이즈" at bounding box center [284, 245] width 52 height 17
click at [284, 248] on div "사이즈 사이즈" at bounding box center [284, 245] width 52 height 17
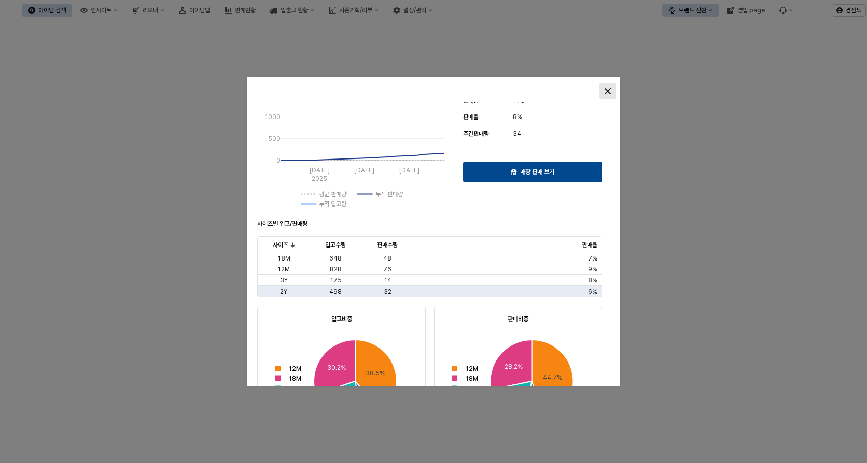
click at [605, 91] on icon "Close" at bounding box center [607, 91] width 6 height 6
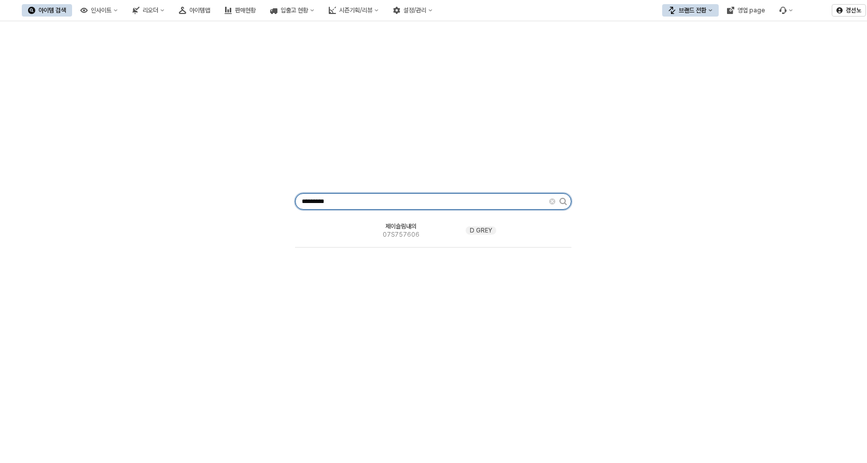
drag, startPoint x: 364, startPoint y: 197, endPoint x: 181, endPoint y: 193, distance: 183.5
click at [186, 193] on div "********* 제이슬림내의 07S757606 D GREY" at bounding box center [433, 199] width 854 height 348
paste input "App Frame"
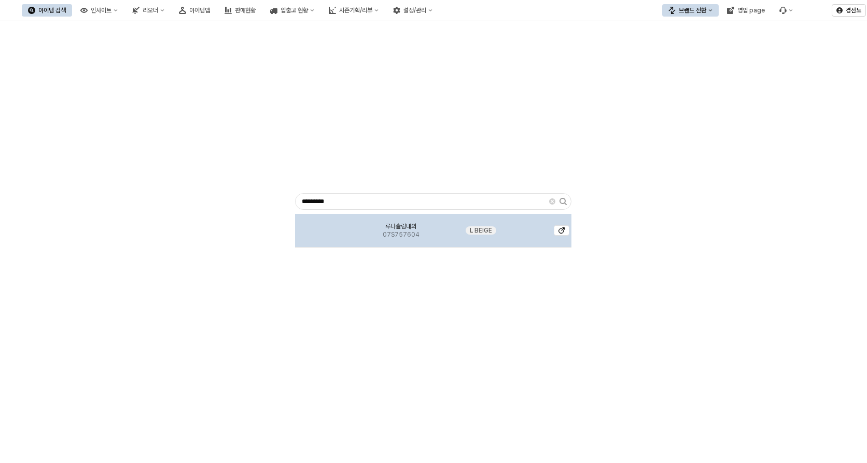
click at [327, 227] on img "App Frame" at bounding box center [327, 227] width 0 height 0
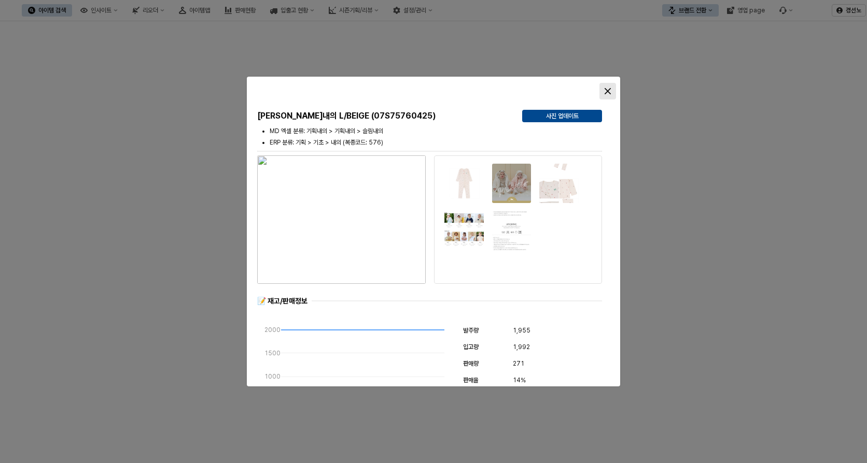
click at [615, 90] on div at bounding box center [573, 91] width 93 height 21
click at [603, 88] on div "Close" at bounding box center [608, 91] width 16 height 16
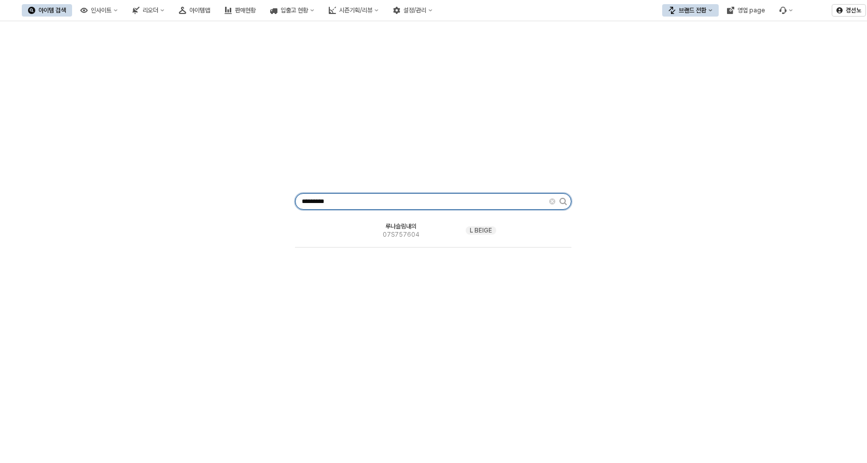
drag, startPoint x: 345, startPoint y: 199, endPoint x: 157, endPoint y: 203, distance: 188.2
click at [167, 205] on div "********* [PERSON_NAME]내의 07S757604 L BEIGE" at bounding box center [433, 199] width 854 height 348
paste input "App Frame"
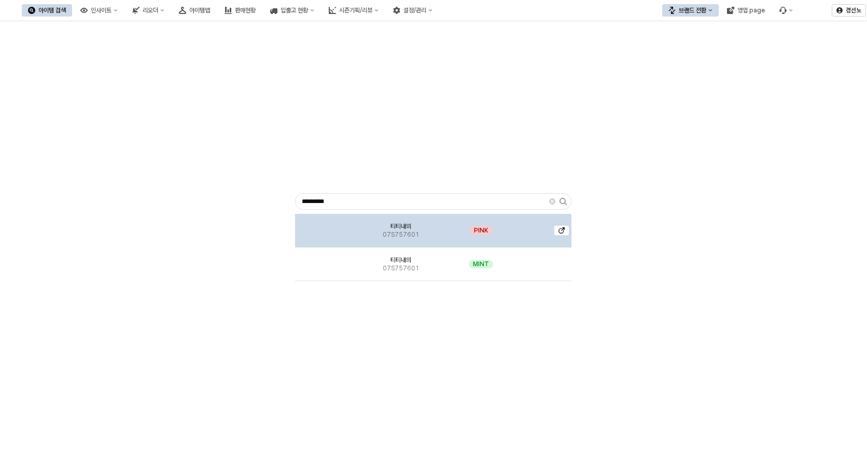
click at [327, 227] on img "App Frame" at bounding box center [327, 227] width 0 height 0
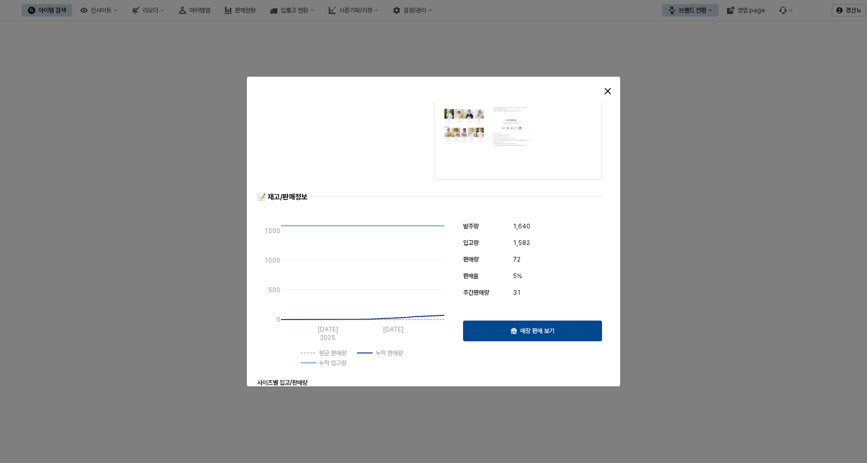
scroll to position [207, 0]
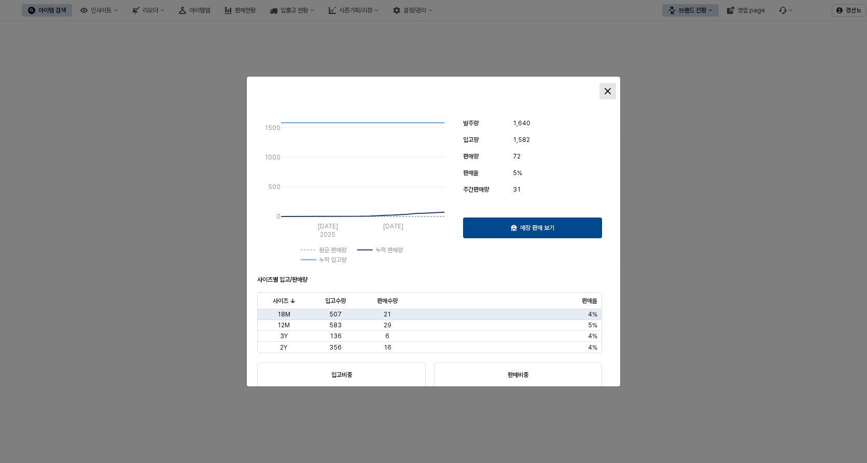
click at [606, 93] on icon "Close" at bounding box center [607, 91] width 6 height 6
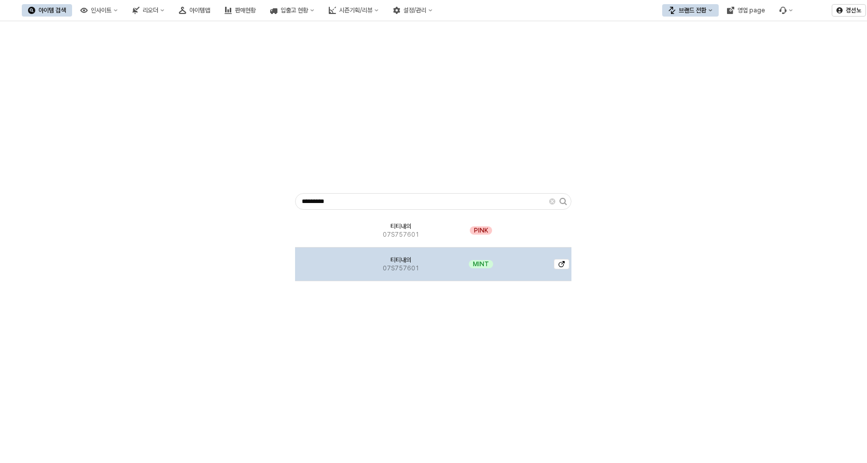
click at [327, 260] on img "App Frame" at bounding box center [327, 260] width 0 height 0
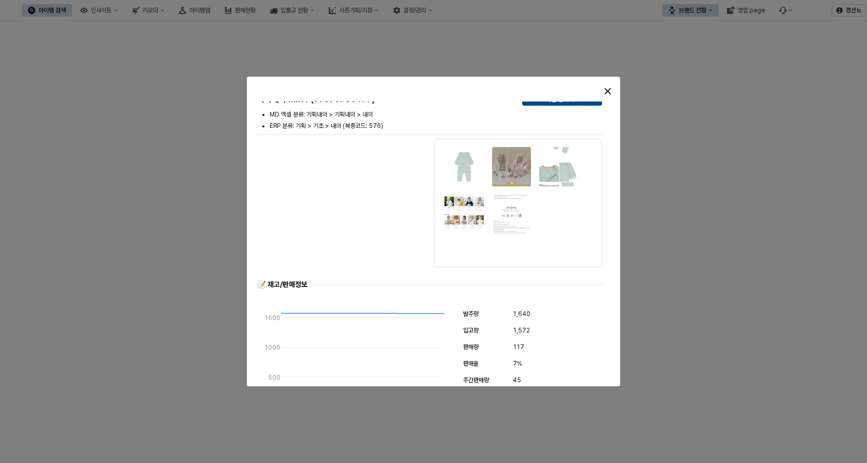
scroll to position [0, 0]
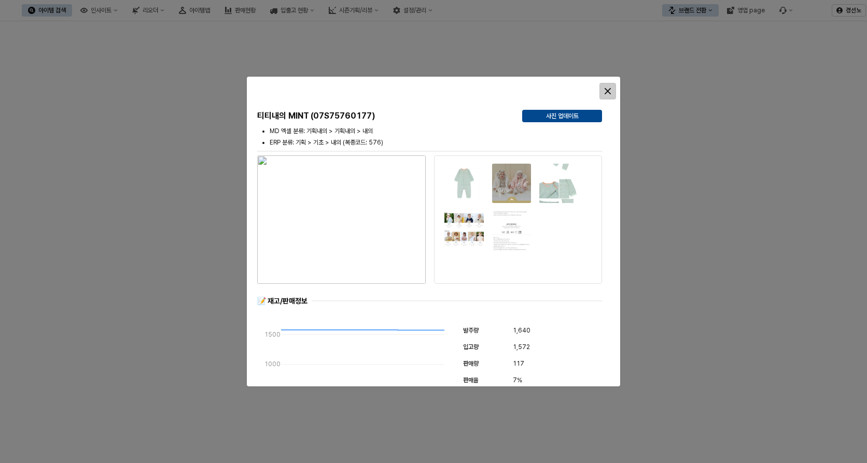
click at [609, 91] on icon "Close" at bounding box center [607, 91] width 6 height 6
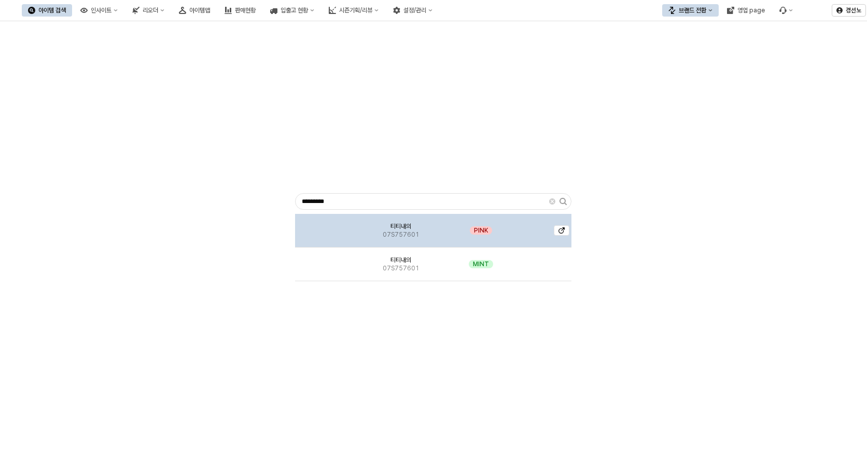
click at [327, 227] on img "App Frame" at bounding box center [327, 227] width 0 height 0
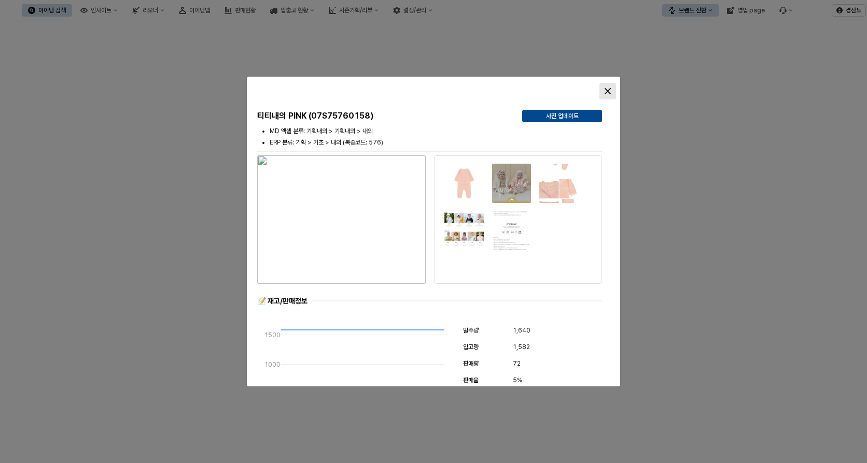
click at [611, 89] on div "Close" at bounding box center [608, 91] width 16 height 16
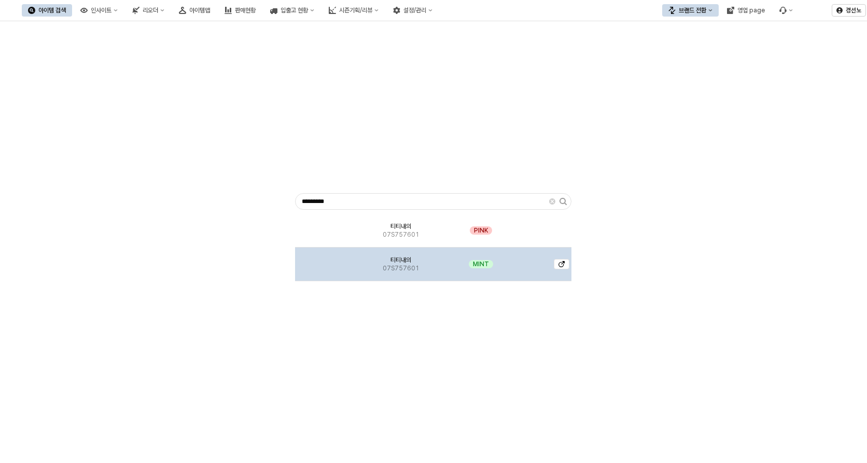
click at [327, 260] on img "App Frame" at bounding box center [327, 260] width 0 height 0
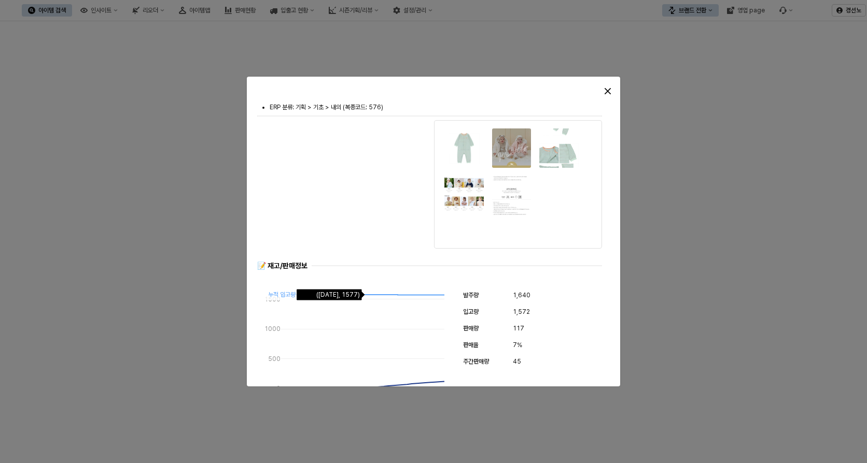
scroll to position [52, 0]
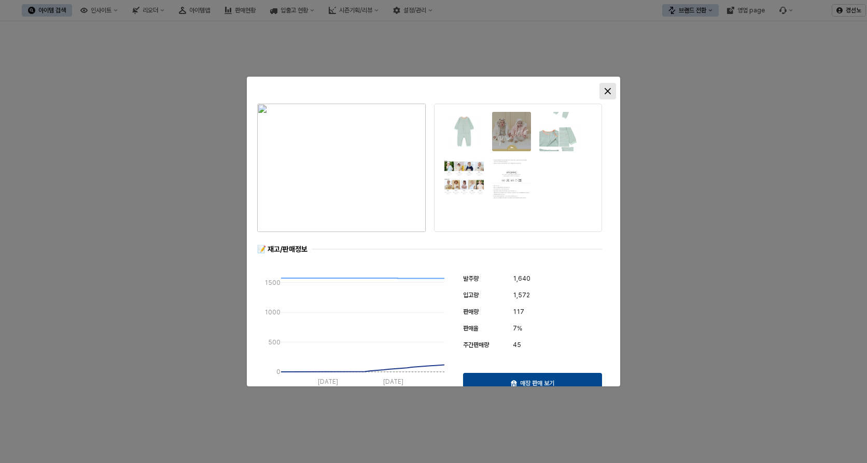
click at [610, 88] on icon "Close" at bounding box center [607, 91] width 6 height 6
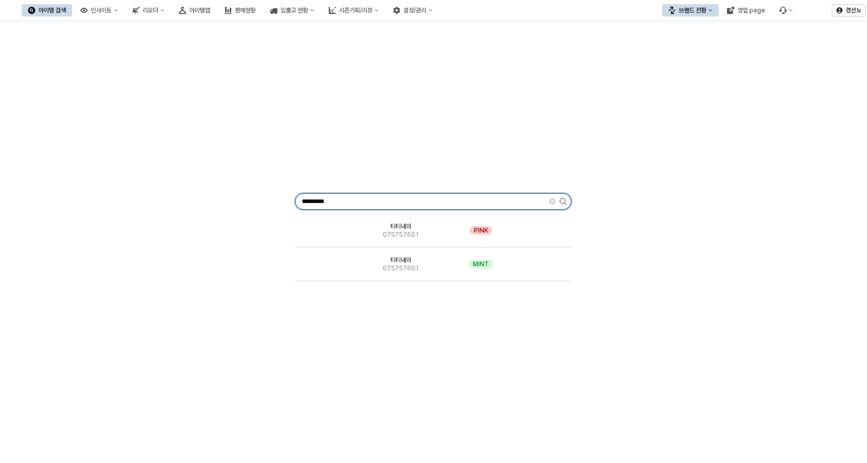
drag, startPoint x: 345, startPoint y: 194, endPoint x: 323, endPoint y: 201, distance: 22.3
click at [323, 201] on input "*********" at bounding box center [421, 202] width 253 height 16
paste input "******"
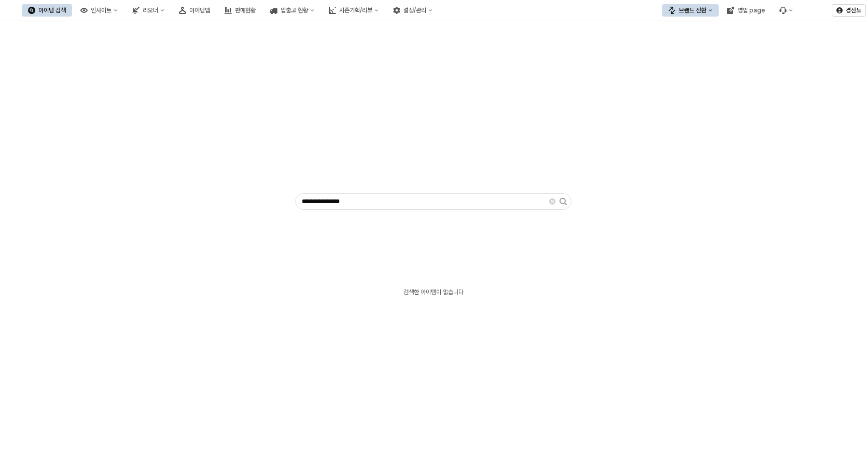
drag, startPoint x: 402, startPoint y: 210, endPoint x: 171, endPoint y: 187, distance: 232.3
click at [171, 187] on div "**********" at bounding box center [433, 199] width 854 height 348
drag, startPoint x: 171, startPoint y: 187, endPoint x: 352, endPoint y: 215, distance: 183.0
click at [352, 215] on div "검색한 아이템이 없습니다" at bounding box center [433, 293] width 276 height 158
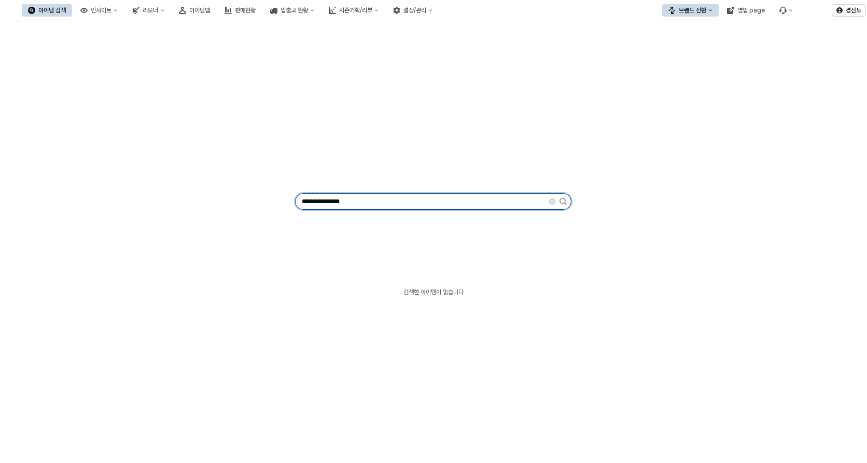
drag, startPoint x: 366, startPoint y: 203, endPoint x: 164, endPoint y: 187, distance: 202.8
click at [169, 188] on div "**********" at bounding box center [433, 199] width 854 height 348
paste input "App Frame"
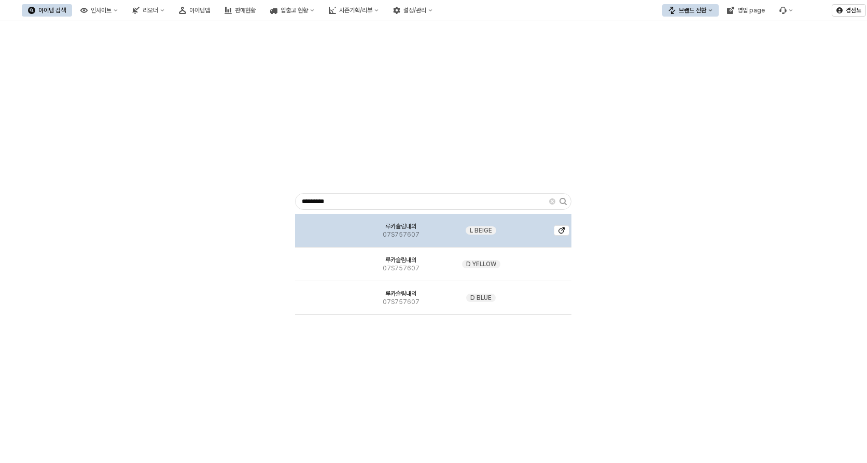
click at [327, 227] on img "App Frame" at bounding box center [327, 227] width 0 height 0
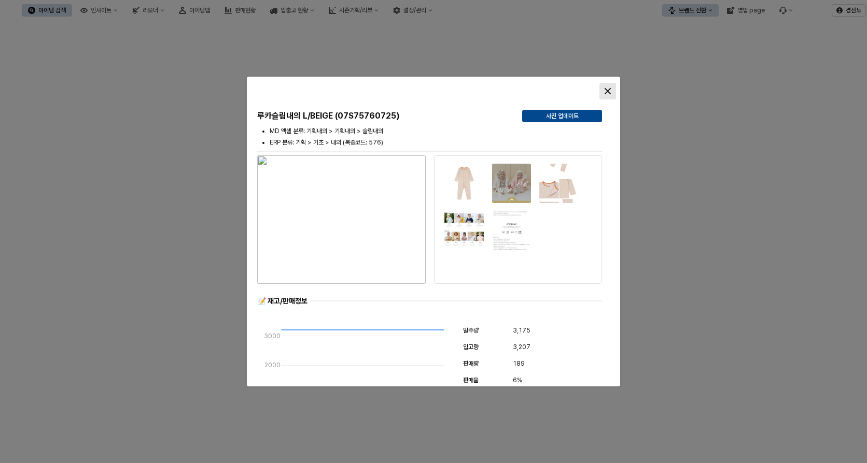
click at [614, 90] on div "Close" at bounding box center [608, 91] width 16 height 16
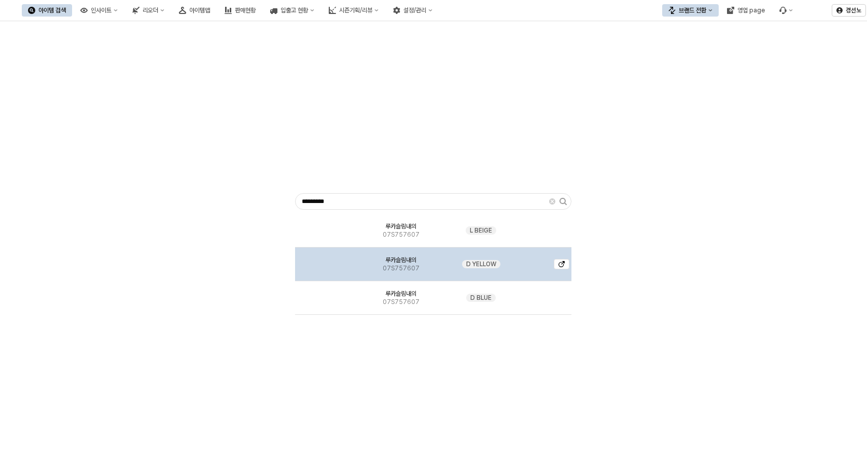
click at [327, 260] on img "App Frame" at bounding box center [327, 260] width 0 height 0
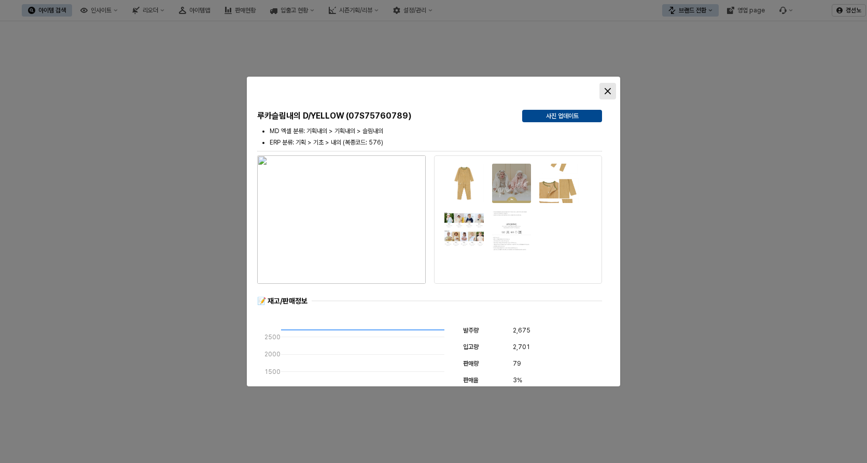
click at [606, 86] on div "Close" at bounding box center [608, 91] width 16 height 16
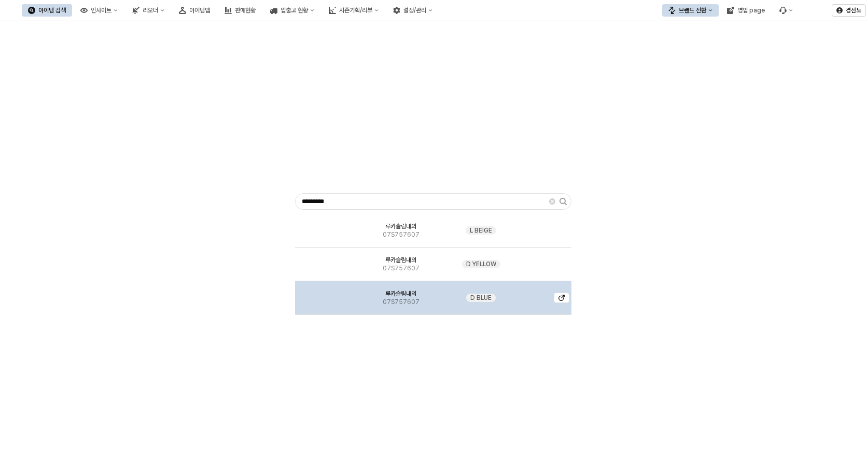
click at [327, 294] on img "App Frame" at bounding box center [327, 294] width 0 height 0
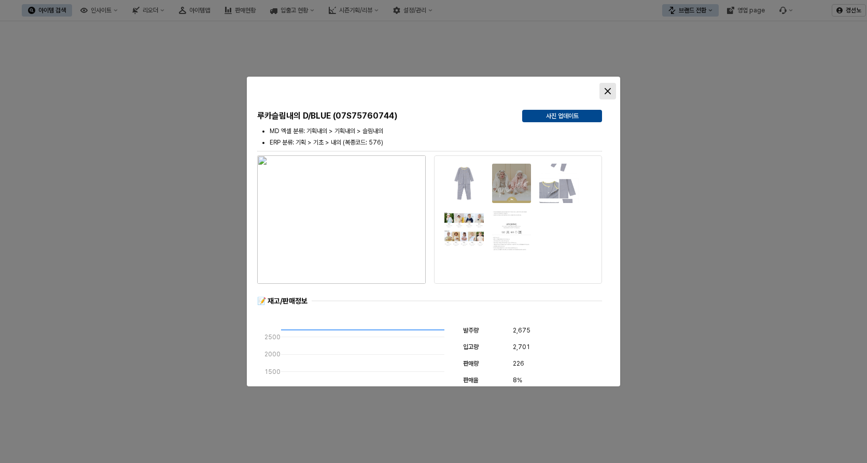
click at [608, 87] on div "Close" at bounding box center [608, 91] width 16 height 16
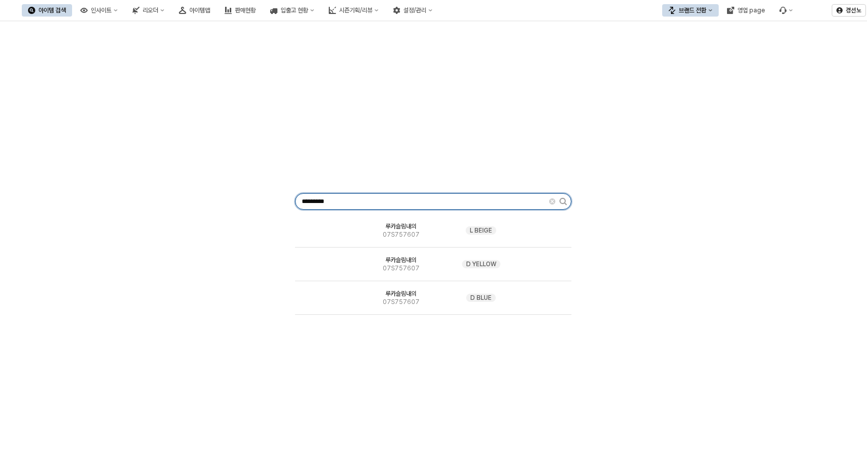
drag, startPoint x: 225, startPoint y: 214, endPoint x: 0, endPoint y: 194, distance: 226.3
click at [0, 199] on html "Skip to main content 아이템 검색 인사이트 리오더 아이템맵 판매현황 입출고 현황 시즌기획/리뷰 설정/관리 브랜드 전환 영업 p…" at bounding box center [433, 231] width 867 height 463
paste input "App Frame"
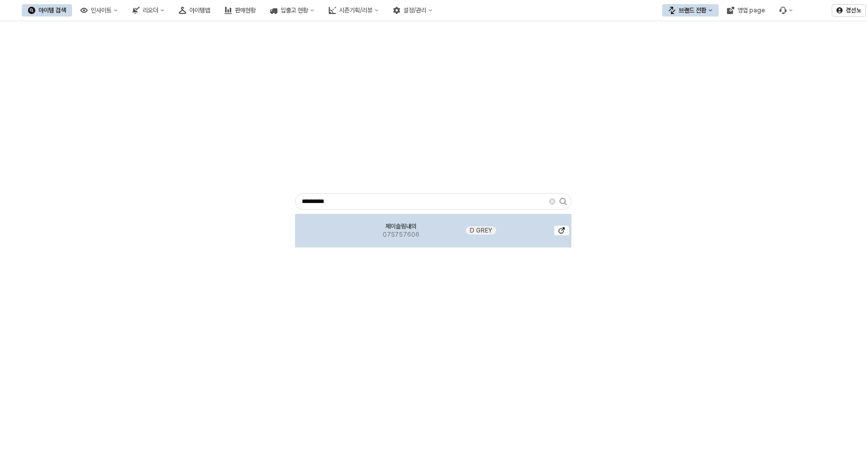
click at [327, 227] on img "App Frame" at bounding box center [327, 227] width 0 height 0
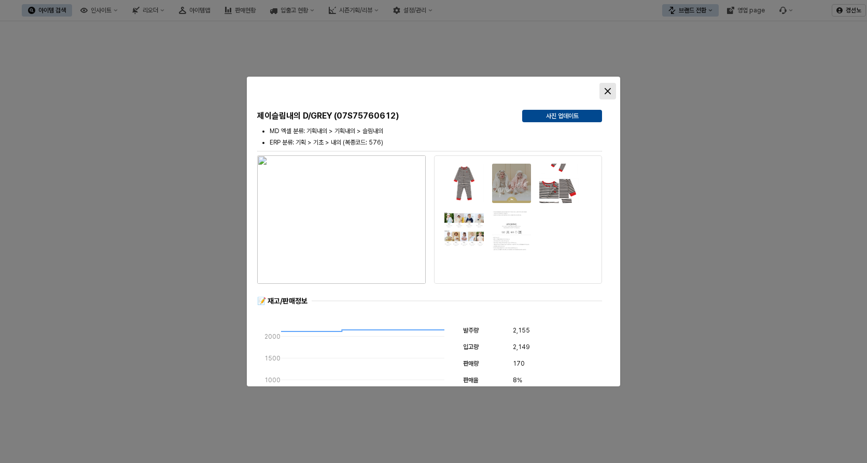
click at [607, 90] on icon "Close" at bounding box center [607, 91] width 6 height 6
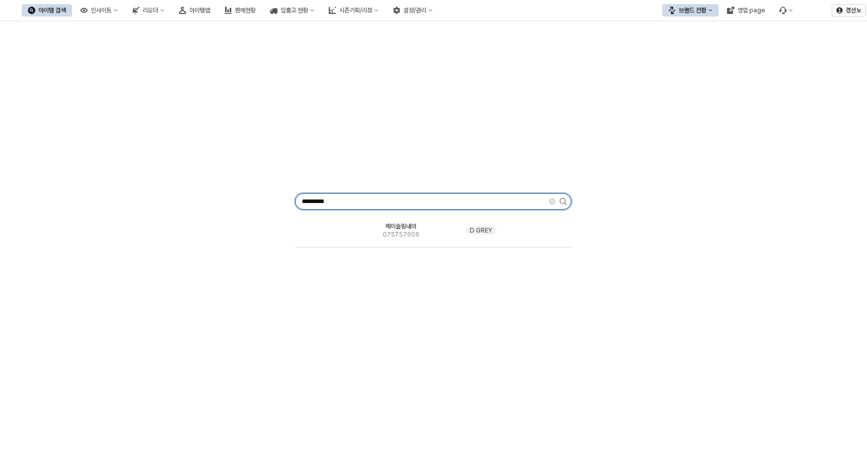
drag, startPoint x: 362, startPoint y: 200, endPoint x: 0, endPoint y: 198, distance: 362.3
click at [8, 203] on div "********* 제이슬림내의 07S757606 D GREY" at bounding box center [433, 199] width 854 height 348
paste input "App Frame"
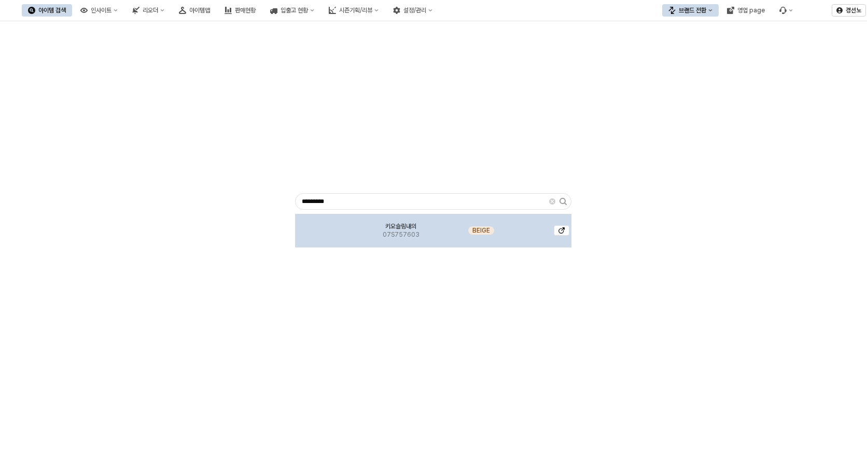
click at [327, 227] on img "App Frame" at bounding box center [327, 227] width 0 height 0
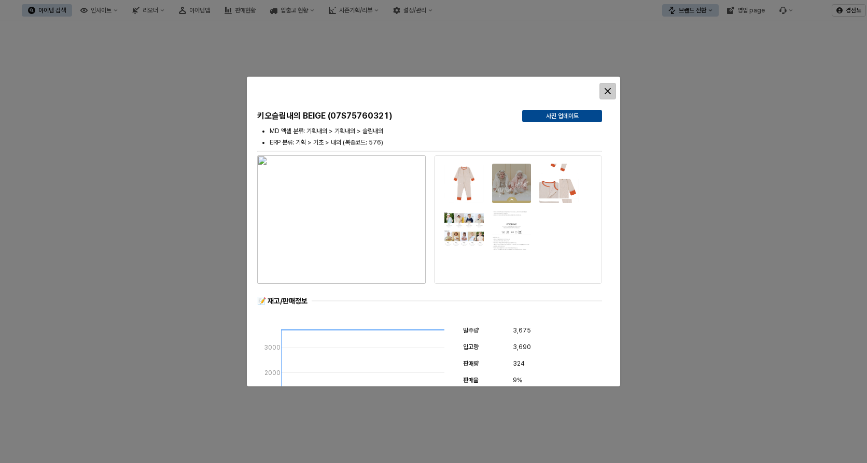
click at [611, 87] on div "Close" at bounding box center [608, 91] width 16 height 16
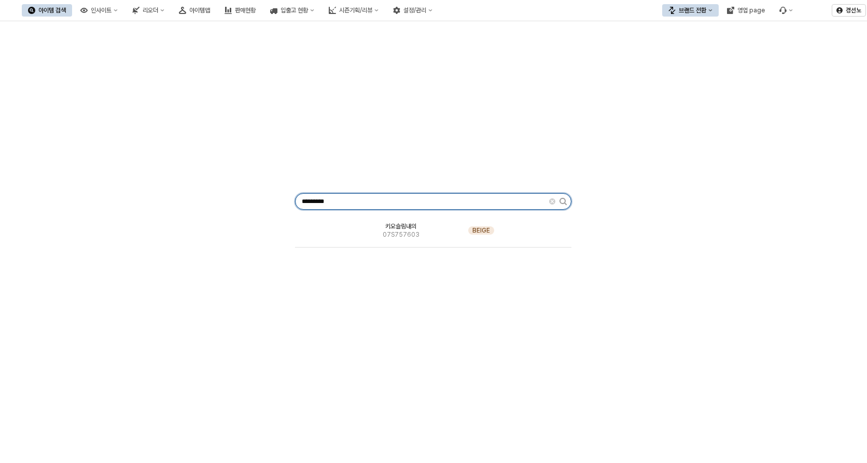
drag, startPoint x: 349, startPoint y: 202, endPoint x: 138, endPoint y: 201, distance: 211.0
click at [146, 201] on div "********* 키오슬림내의 07S757603 BEIGE" at bounding box center [433, 199] width 854 height 348
paste input "App Frame"
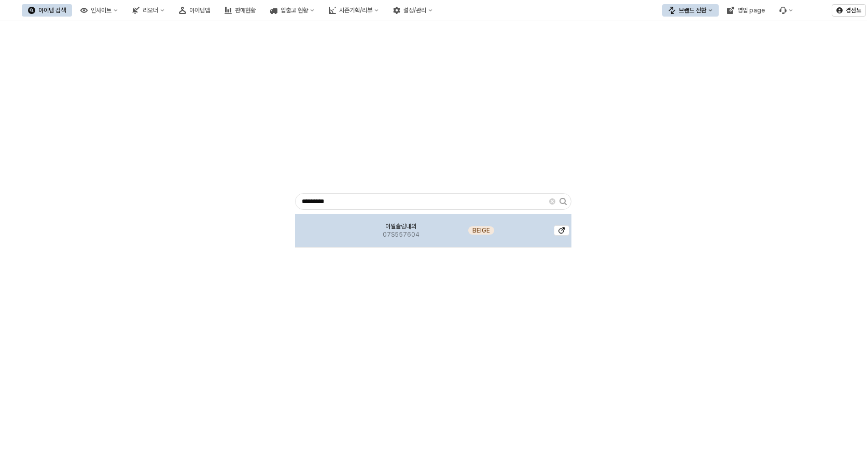
click at [327, 227] on img "App Frame" at bounding box center [327, 227] width 0 height 0
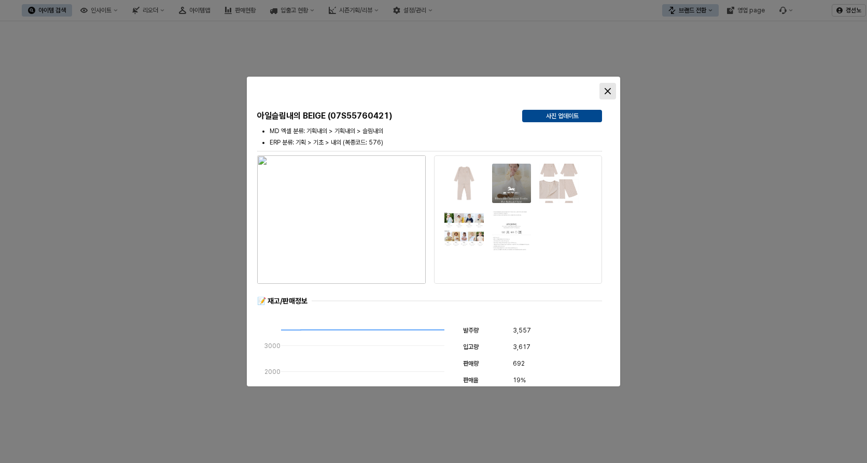
click at [611, 91] on div "Close" at bounding box center [608, 91] width 16 height 16
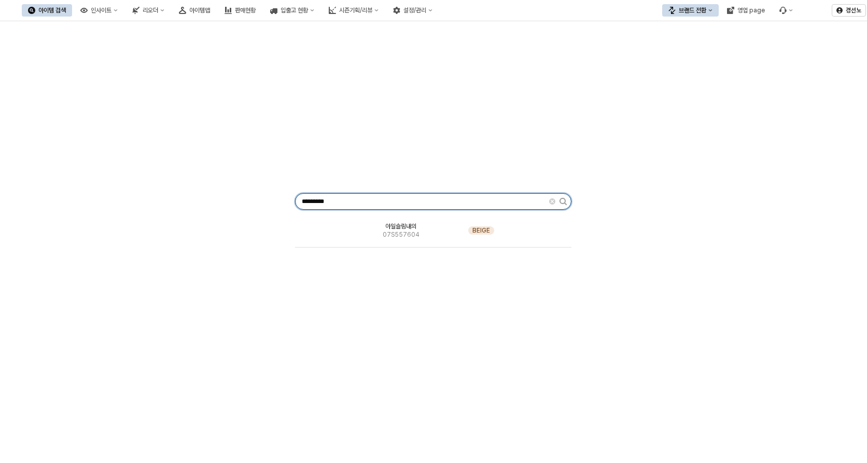
drag, startPoint x: 365, startPoint y: 202, endPoint x: 80, endPoint y: 188, distance: 285.4
click at [96, 190] on div "********* 아일슬림내의 07S557604 BEIGE" at bounding box center [433, 199] width 854 height 348
paste input "App Frame"
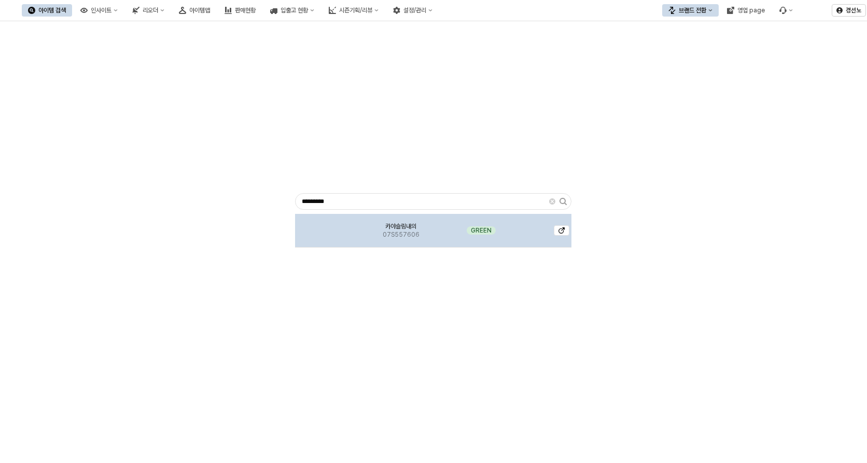
click at [327, 227] on img "App Frame" at bounding box center [327, 227] width 0 height 0
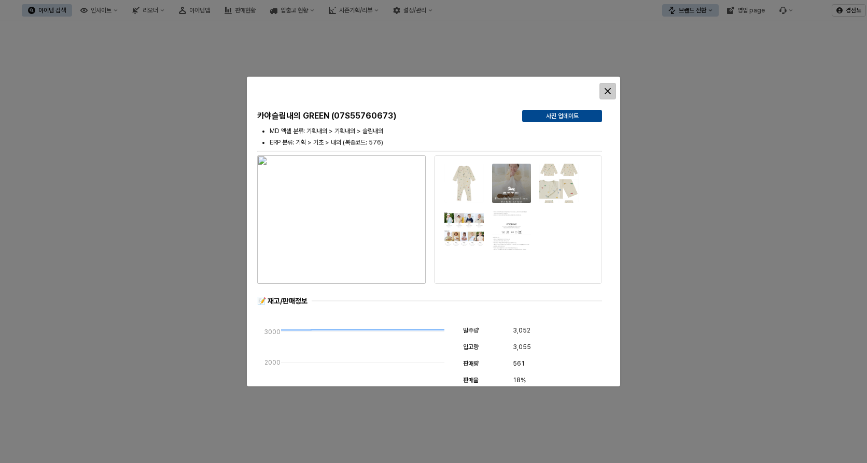
click at [610, 88] on icon "Close" at bounding box center [607, 91] width 6 height 6
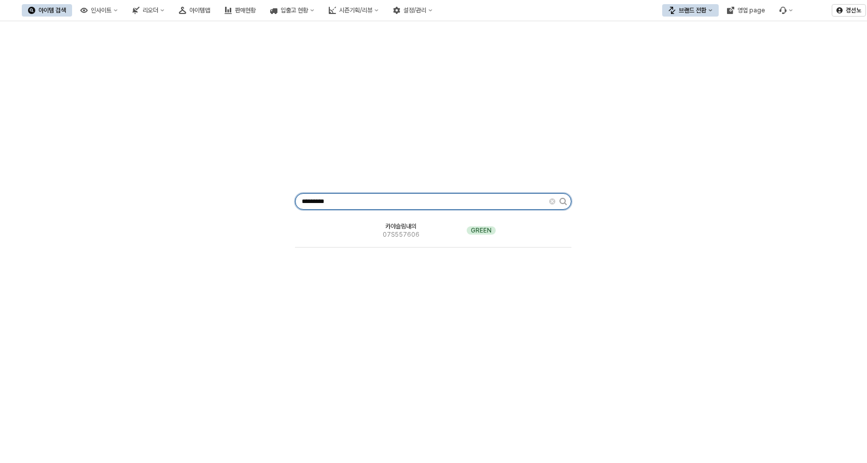
drag, startPoint x: 434, startPoint y: 203, endPoint x: 6, endPoint y: 165, distance: 430.3
click at [19, 166] on div "********* 카야슬림내의 07S557606 GREEN" at bounding box center [433, 199] width 854 height 348
paste input "App Frame"
type input "*********"
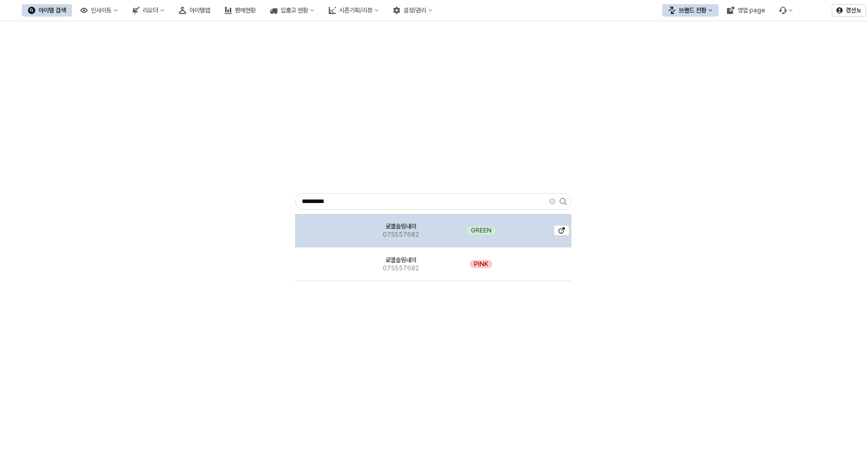
click at [327, 227] on img "App Frame" at bounding box center [327, 227] width 0 height 0
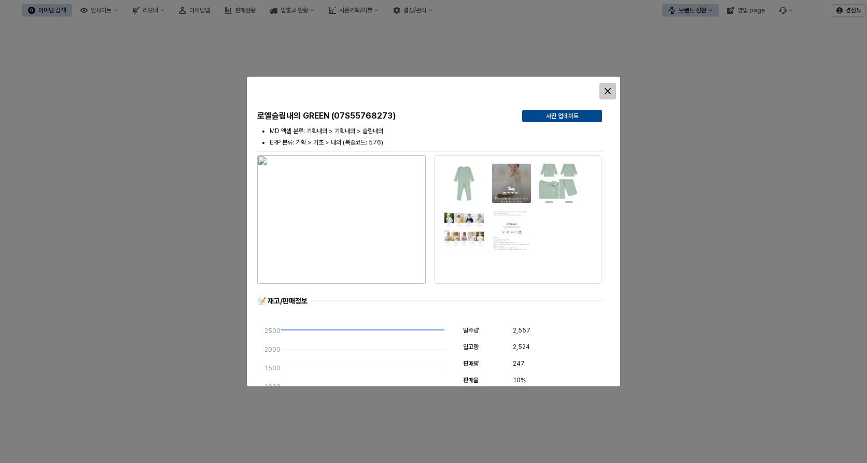
click at [609, 94] on icon "Close" at bounding box center [607, 91] width 6 height 6
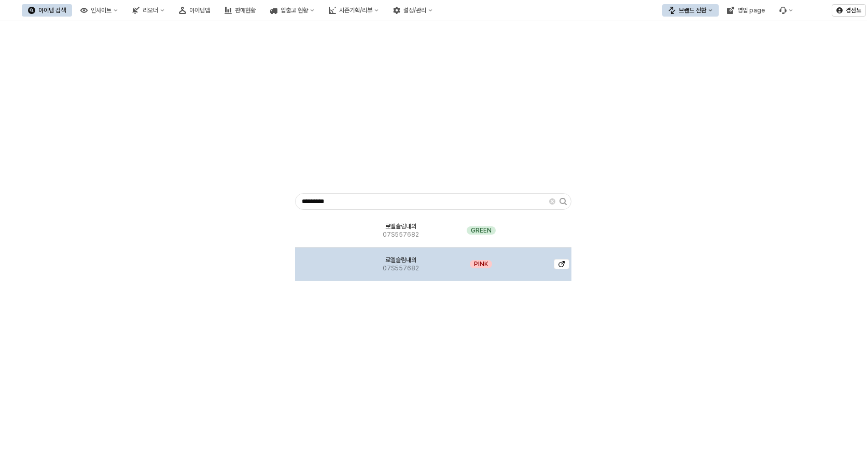
click at [327, 260] on img "App Frame" at bounding box center [327, 260] width 0 height 0
